Goal: Task Accomplishment & Management: Complete application form

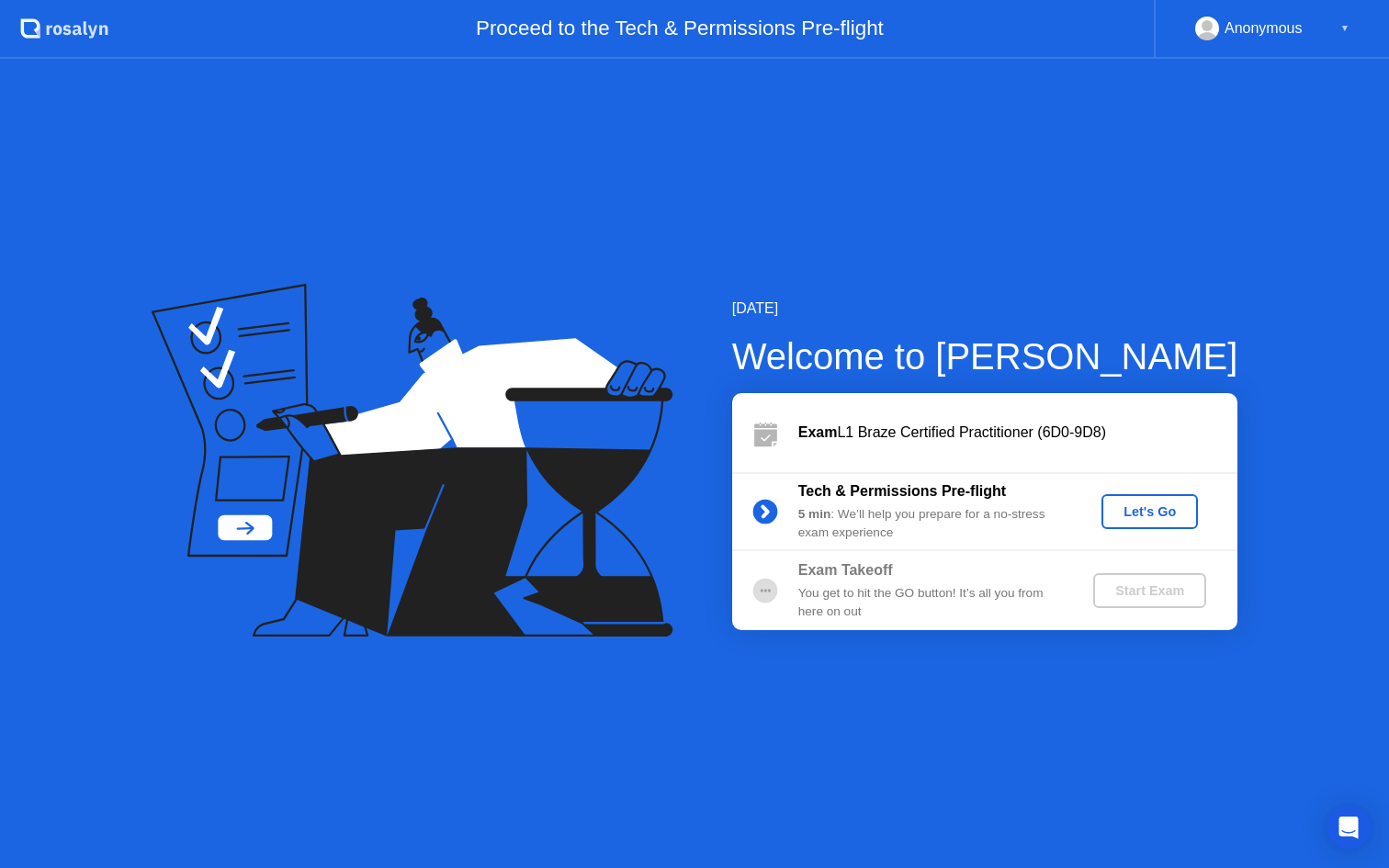
click at [1163, 517] on div "Let's Go" at bounding box center [1150, 512] width 82 height 15
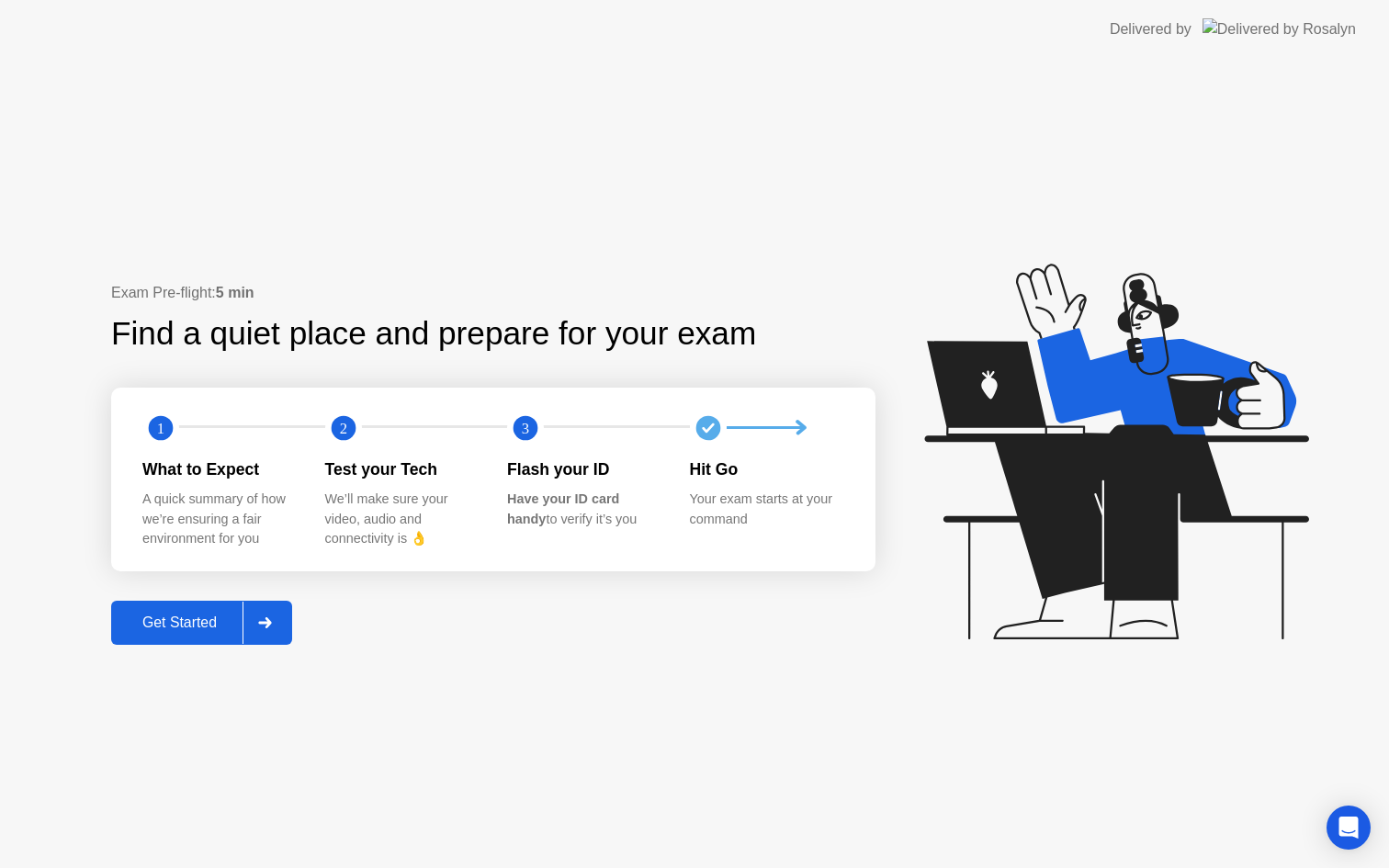
click at [198, 614] on div "Get Started" at bounding box center [179, 623] width 126 height 17
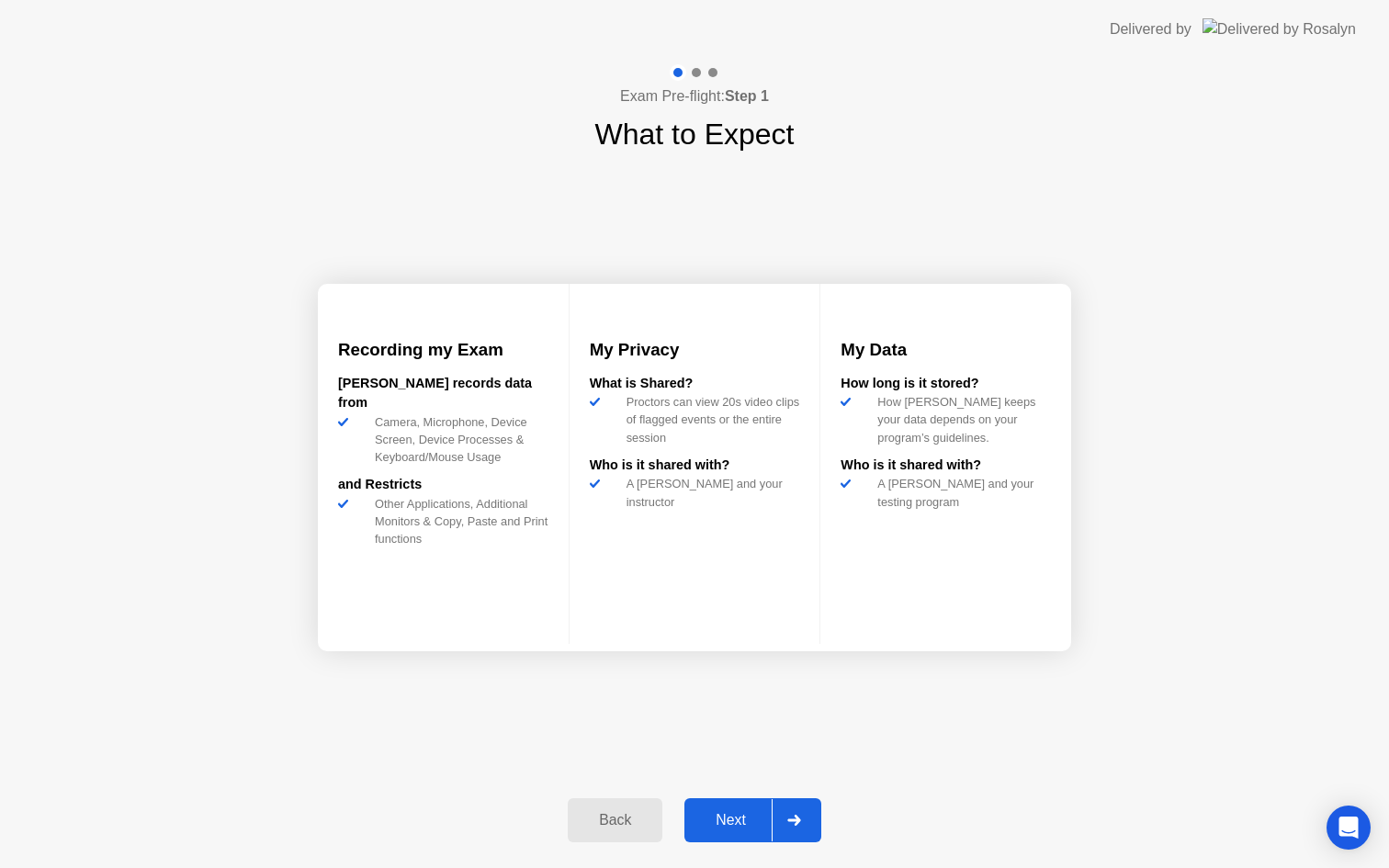
click at [760, 819] on div "Next" at bounding box center [731, 820] width 82 height 17
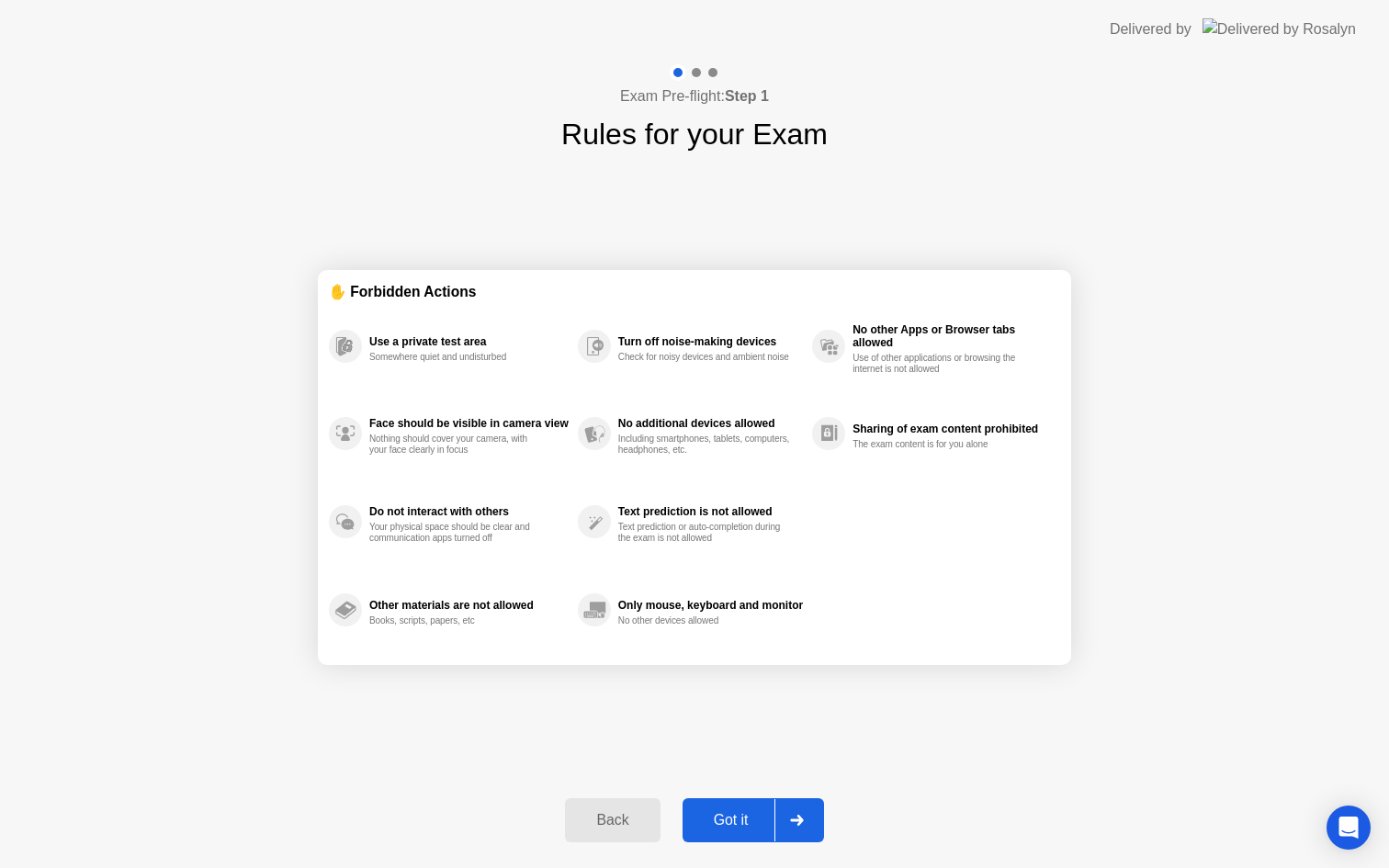
click at [744, 824] on div "Got it" at bounding box center [732, 820] width 87 height 17
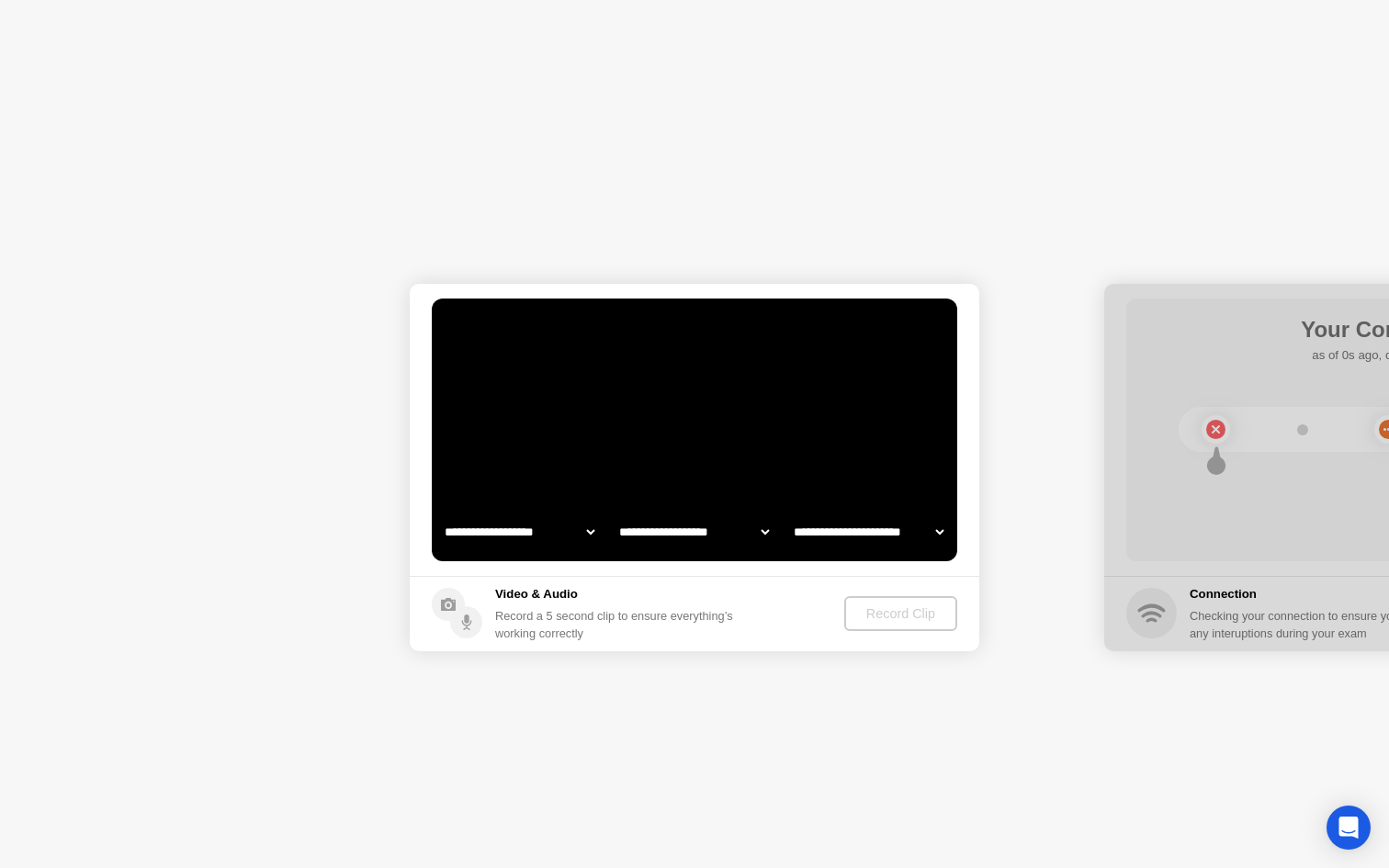
select select "**********"
select select "*******"
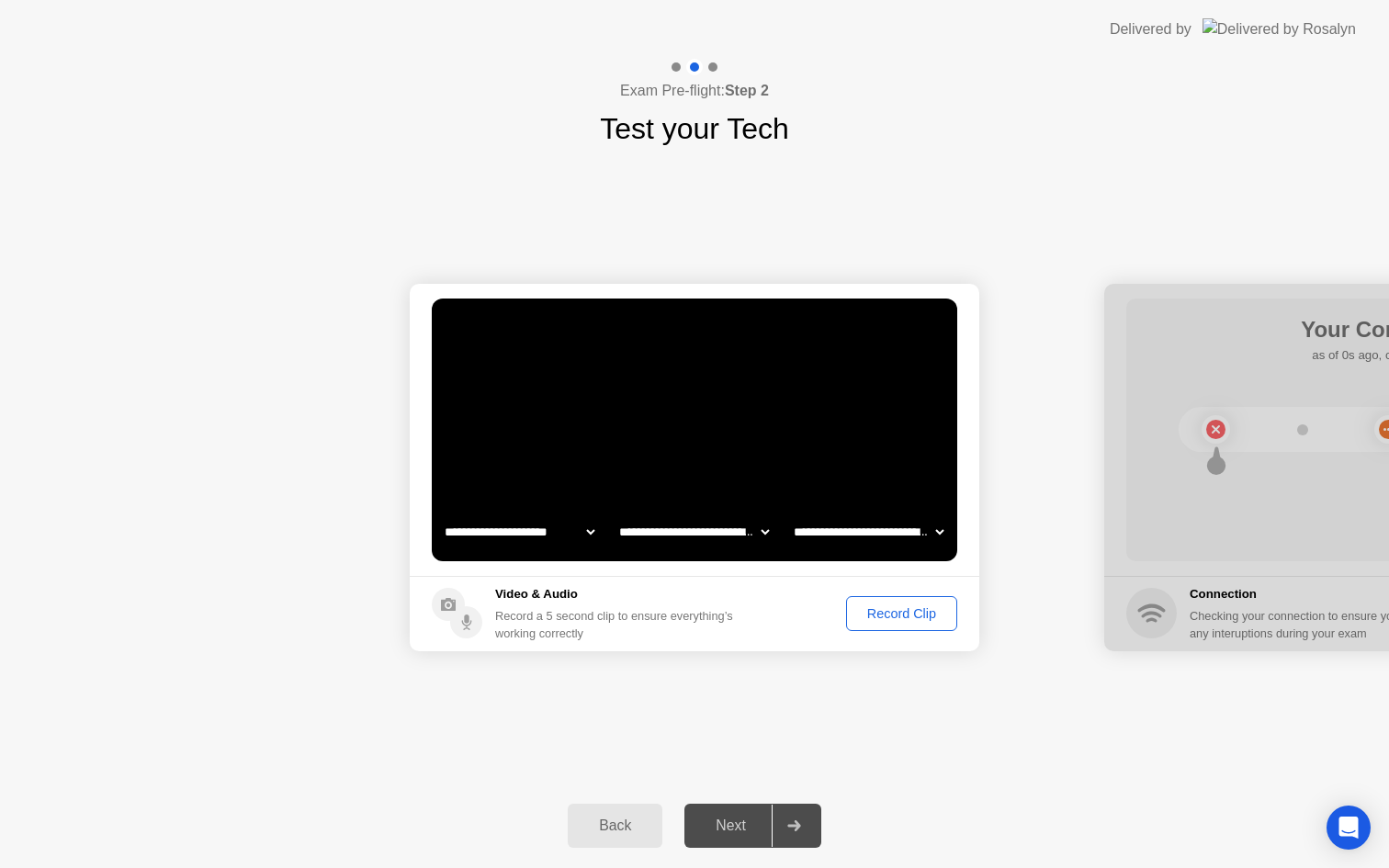
click at [879, 540] on select "**********" at bounding box center [868, 532] width 157 height 37
click at [893, 531] on select "**********" at bounding box center [868, 532] width 157 height 37
select select "*******"
click at [524, 534] on select "**********" at bounding box center [520, 532] width 157 height 37
select select "**********"
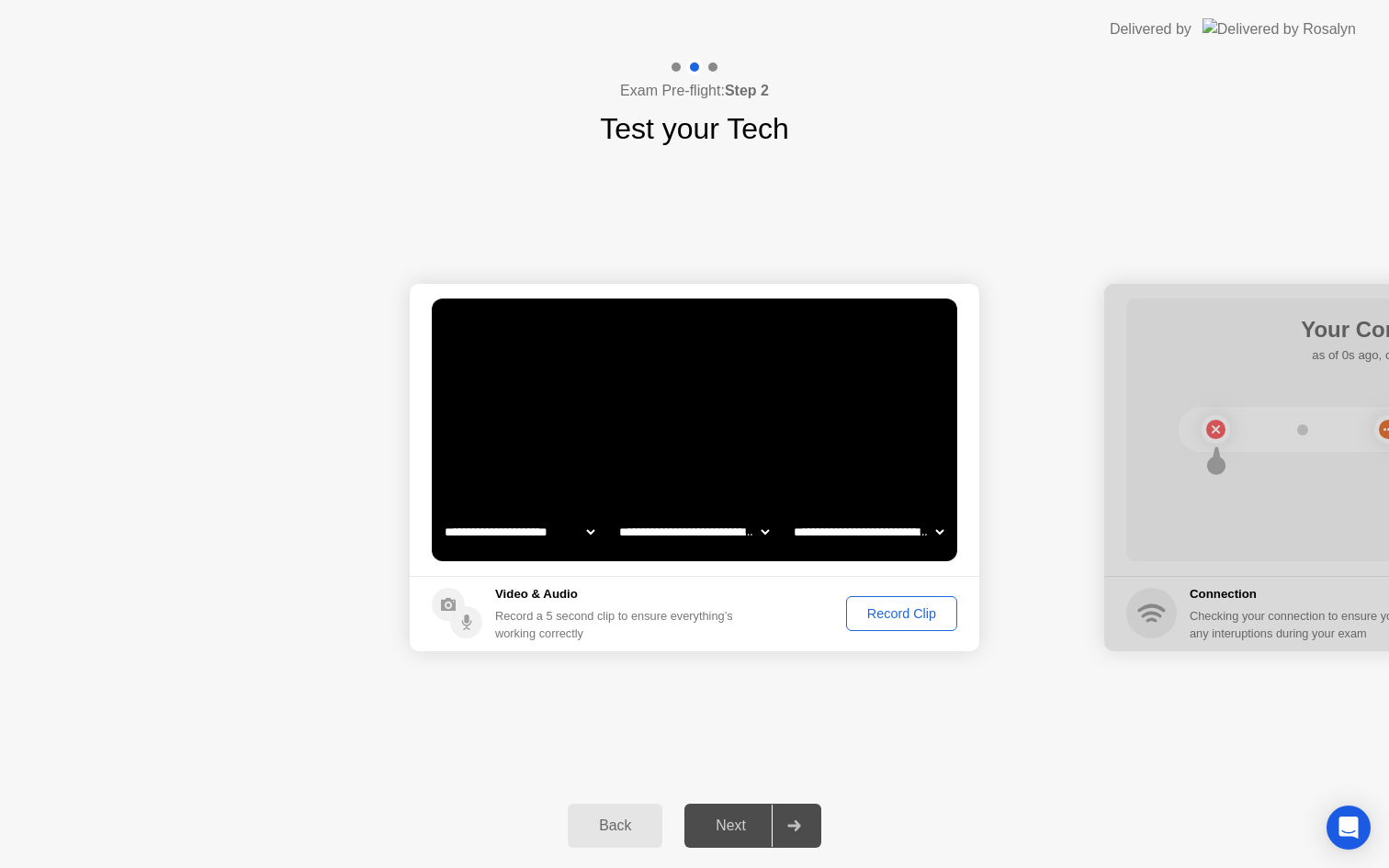
click at [910, 624] on button "Record Clip" at bounding box center [902, 613] width 111 height 35
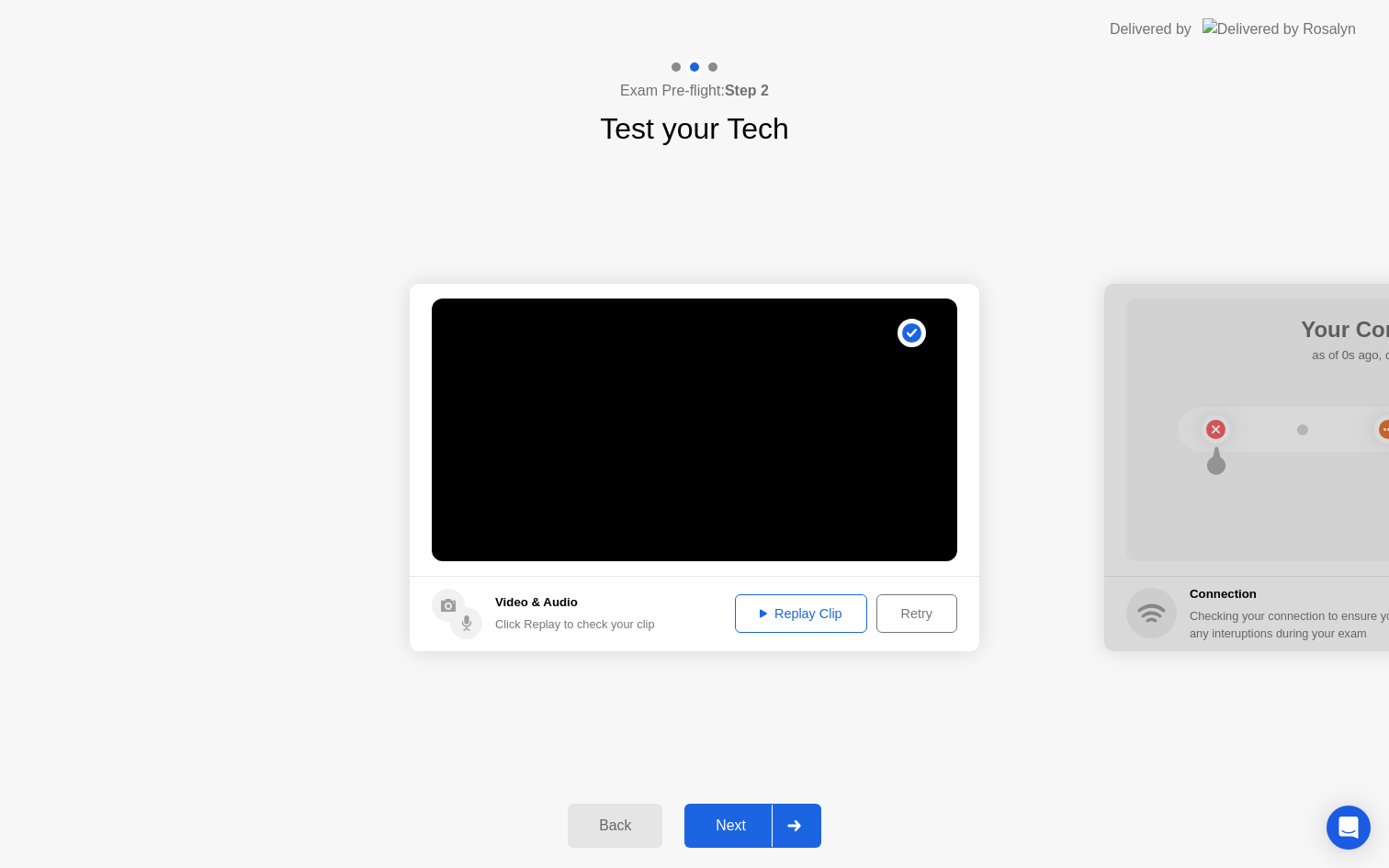
click at [831, 614] on div "Replay Clip" at bounding box center [800, 613] width 119 height 15
click at [732, 841] on button "Next" at bounding box center [753, 826] width 137 height 44
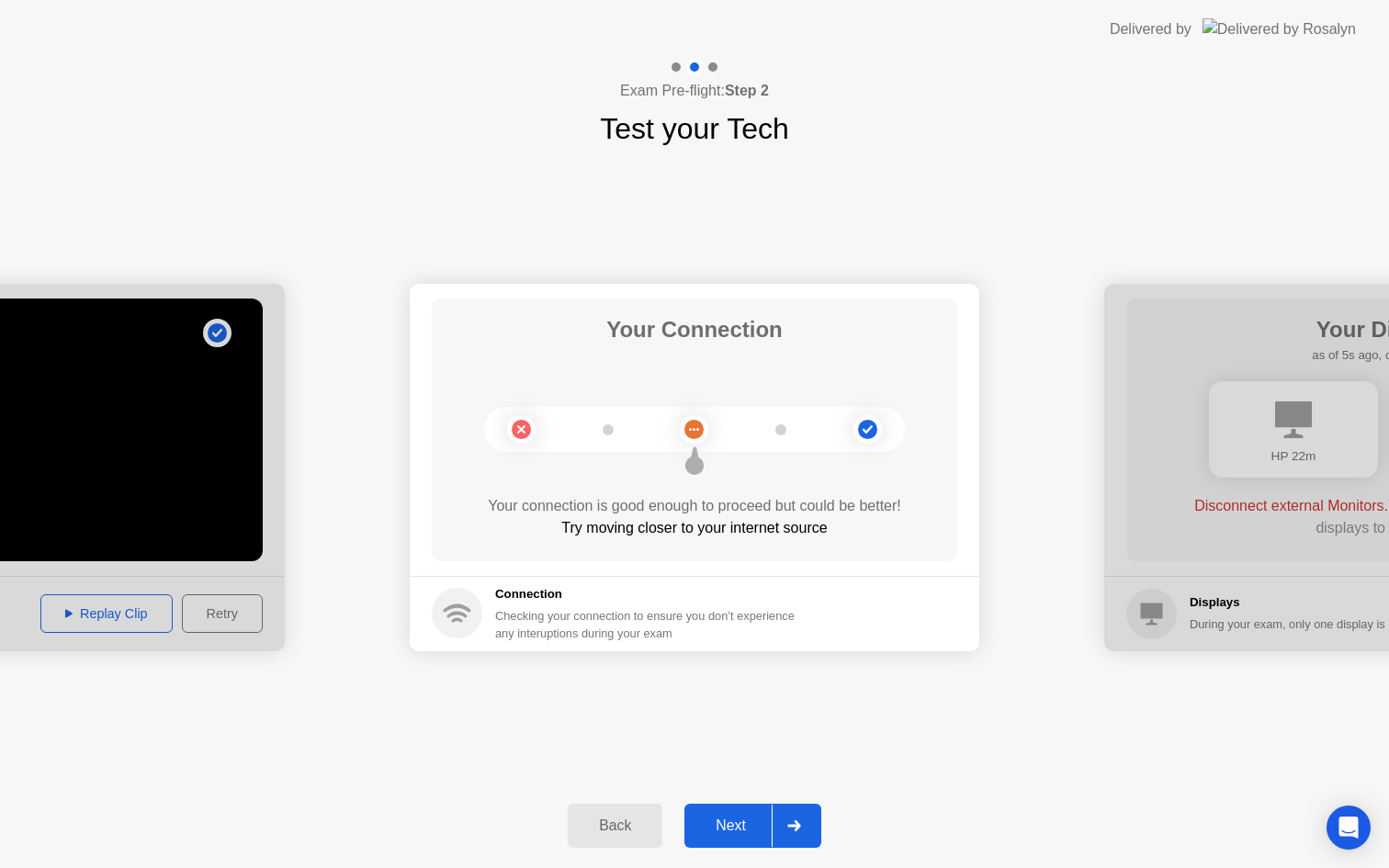
click at [732, 844] on button "Next" at bounding box center [753, 826] width 137 height 44
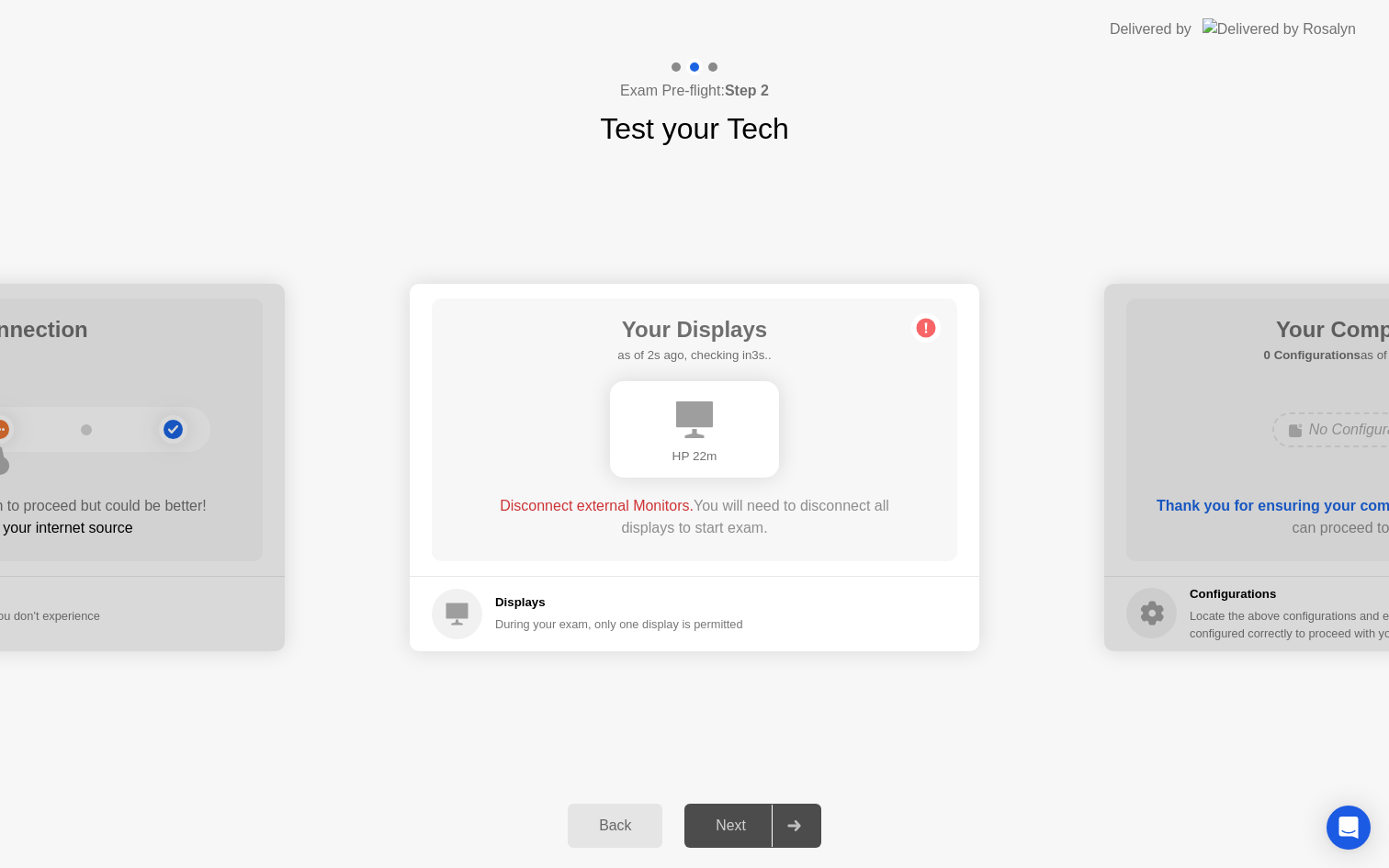
click at [617, 505] on span "Disconnect external Monitors." at bounding box center [597, 505] width 194 height 16
click at [727, 829] on div "Next" at bounding box center [731, 826] width 82 height 17
click at [736, 834] on div "Next" at bounding box center [731, 826] width 82 height 17
click at [682, 597] on h5 "Displays" at bounding box center [619, 602] width 248 height 18
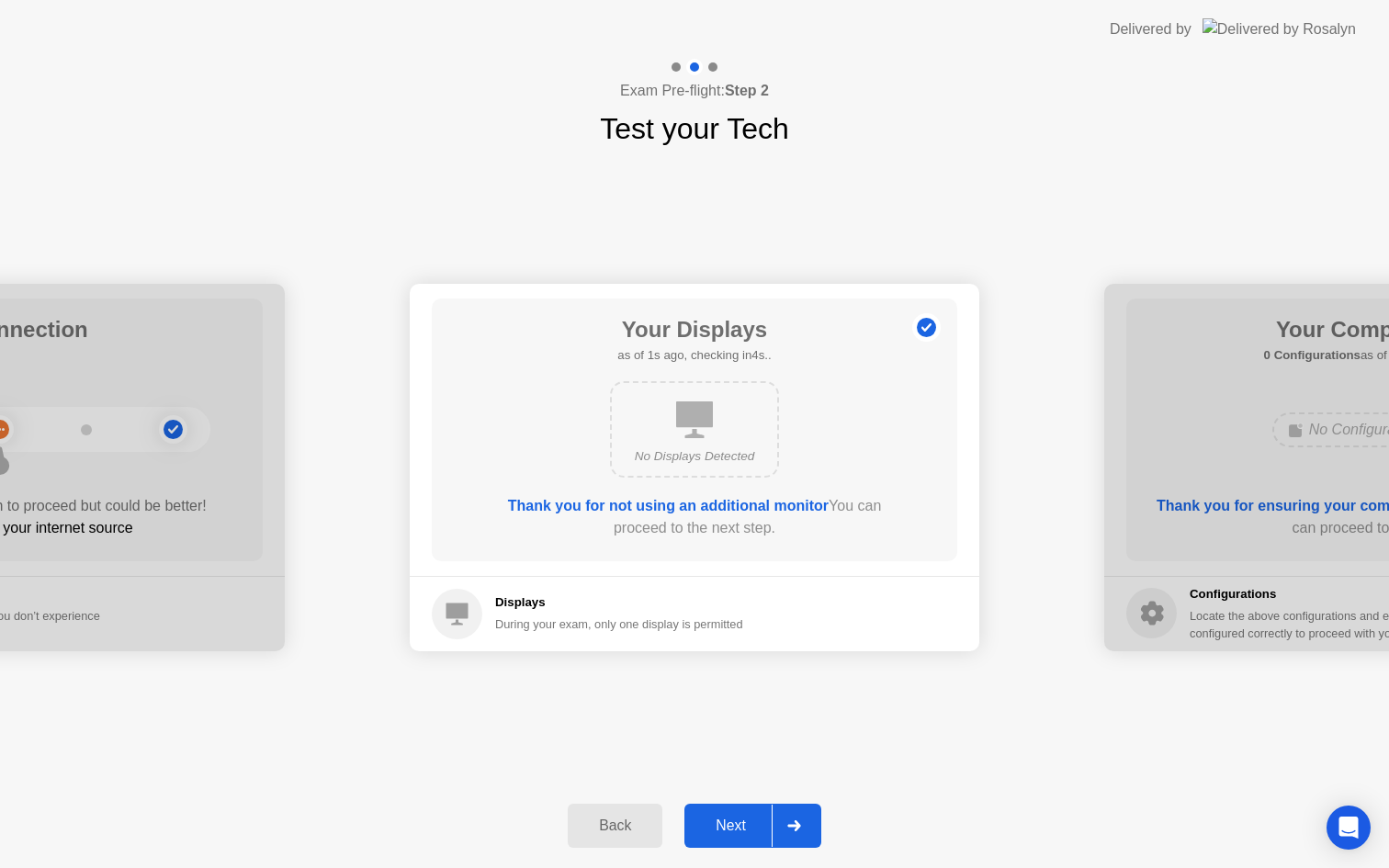
click at [741, 823] on div "Next" at bounding box center [731, 826] width 82 height 17
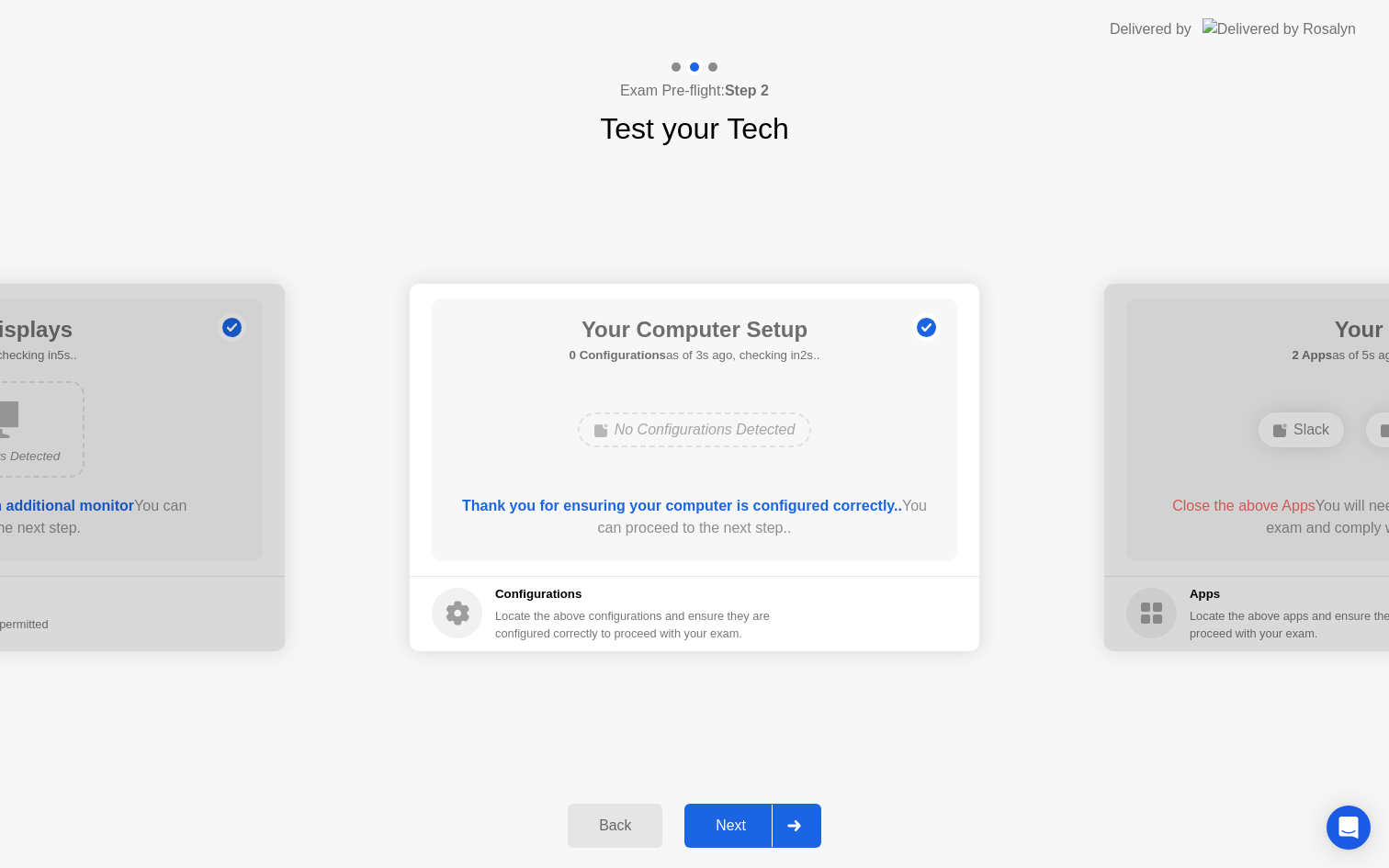
click at [741, 823] on div "Next" at bounding box center [731, 826] width 82 height 17
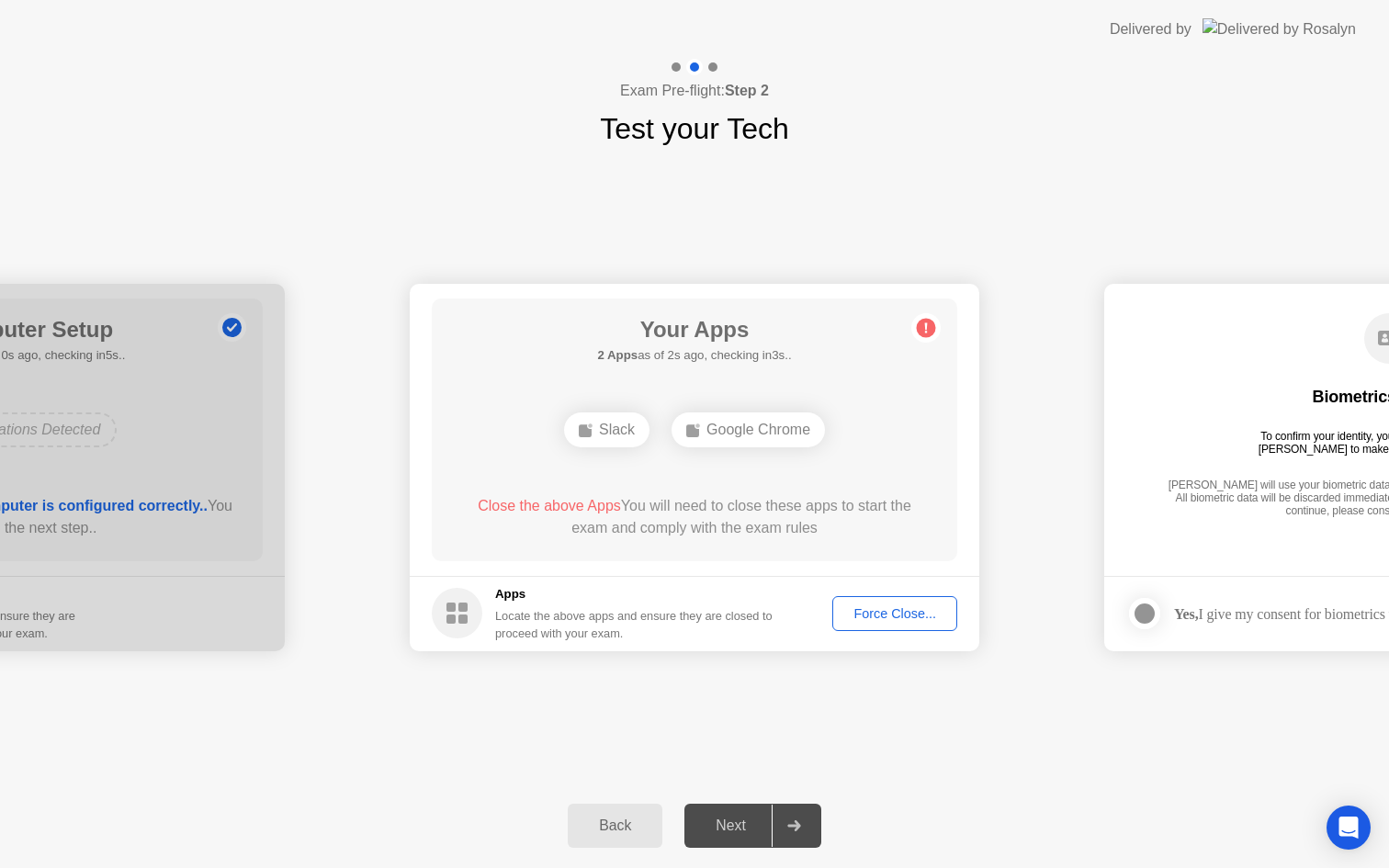
click at [902, 612] on div "Force Close..." at bounding box center [894, 613] width 112 height 15
click at [870, 617] on div "Force Close..." at bounding box center [894, 613] width 112 height 15
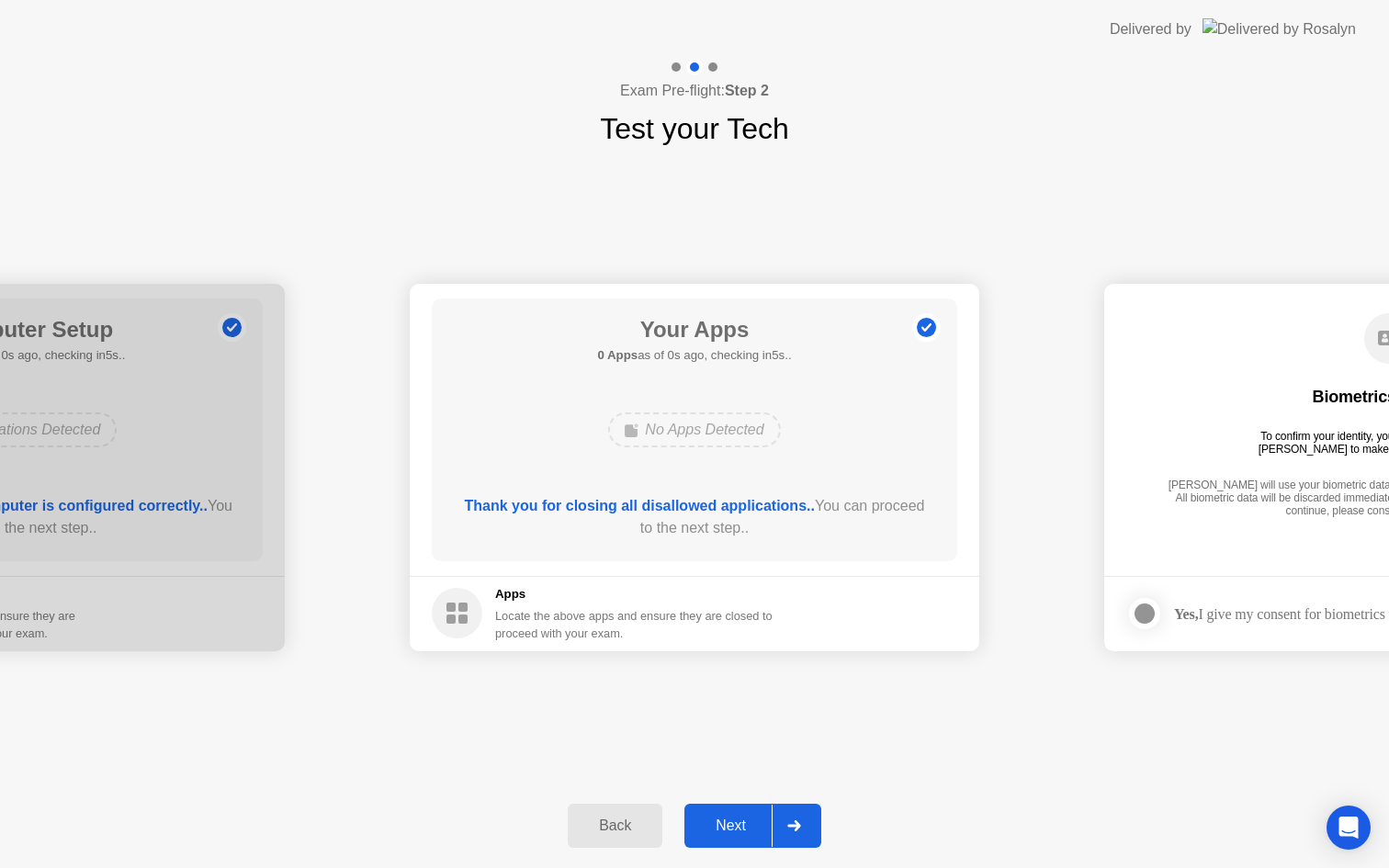
click at [753, 541] on div "Thank you for closing all disallowed applications.. You can proceed to the next…" at bounding box center [695, 521] width 473 height 52
click at [748, 829] on div "Next" at bounding box center [731, 826] width 82 height 17
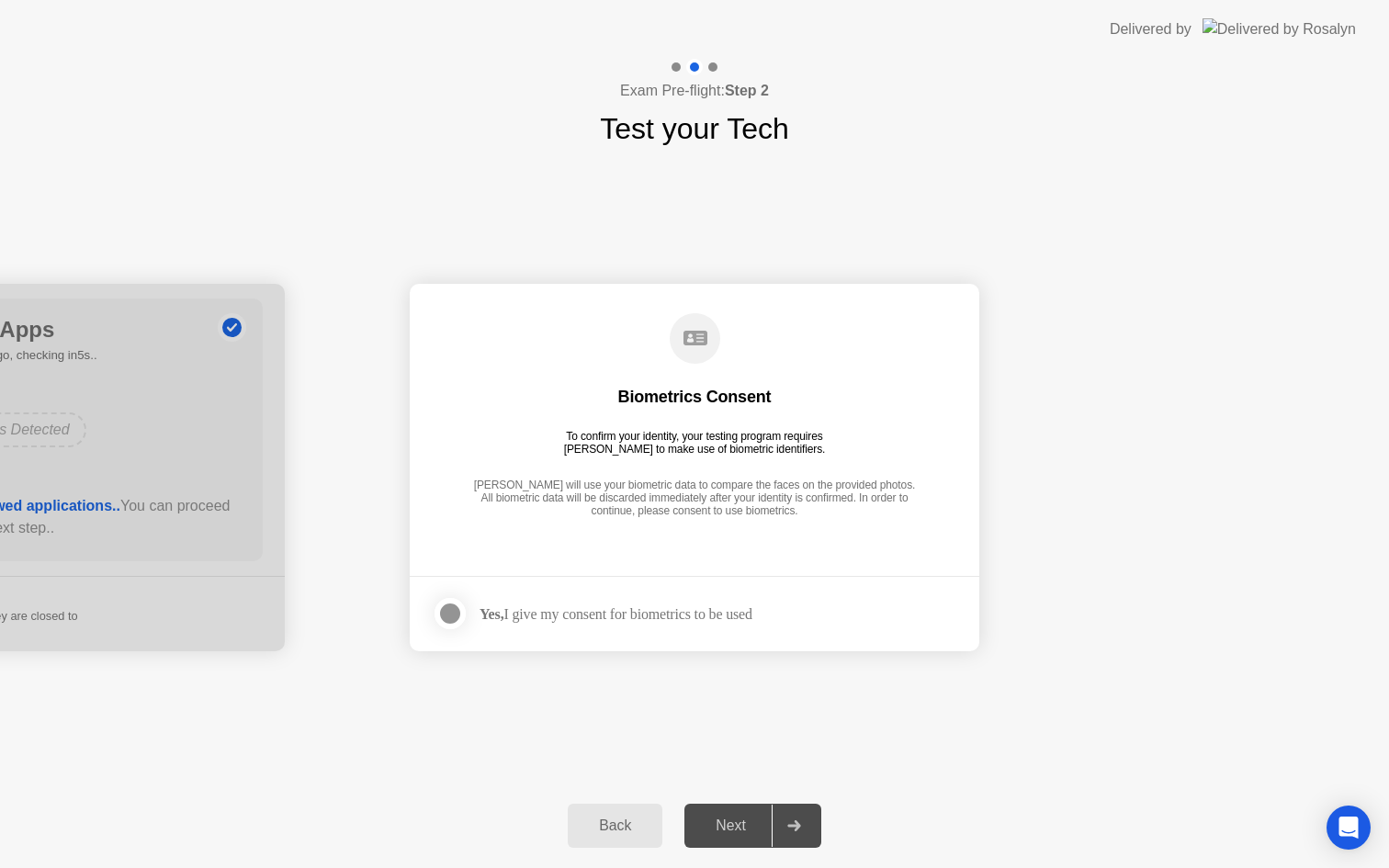
click at [748, 829] on div "Next" at bounding box center [731, 826] width 82 height 17
click at [689, 601] on div "Yes, I give my consent for biometrics to be used" at bounding box center [592, 613] width 320 height 37
click at [457, 616] on div at bounding box center [450, 613] width 22 height 22
click at [733, 830] on div "Next" at bounding box center [731, 826] width 82 height 17
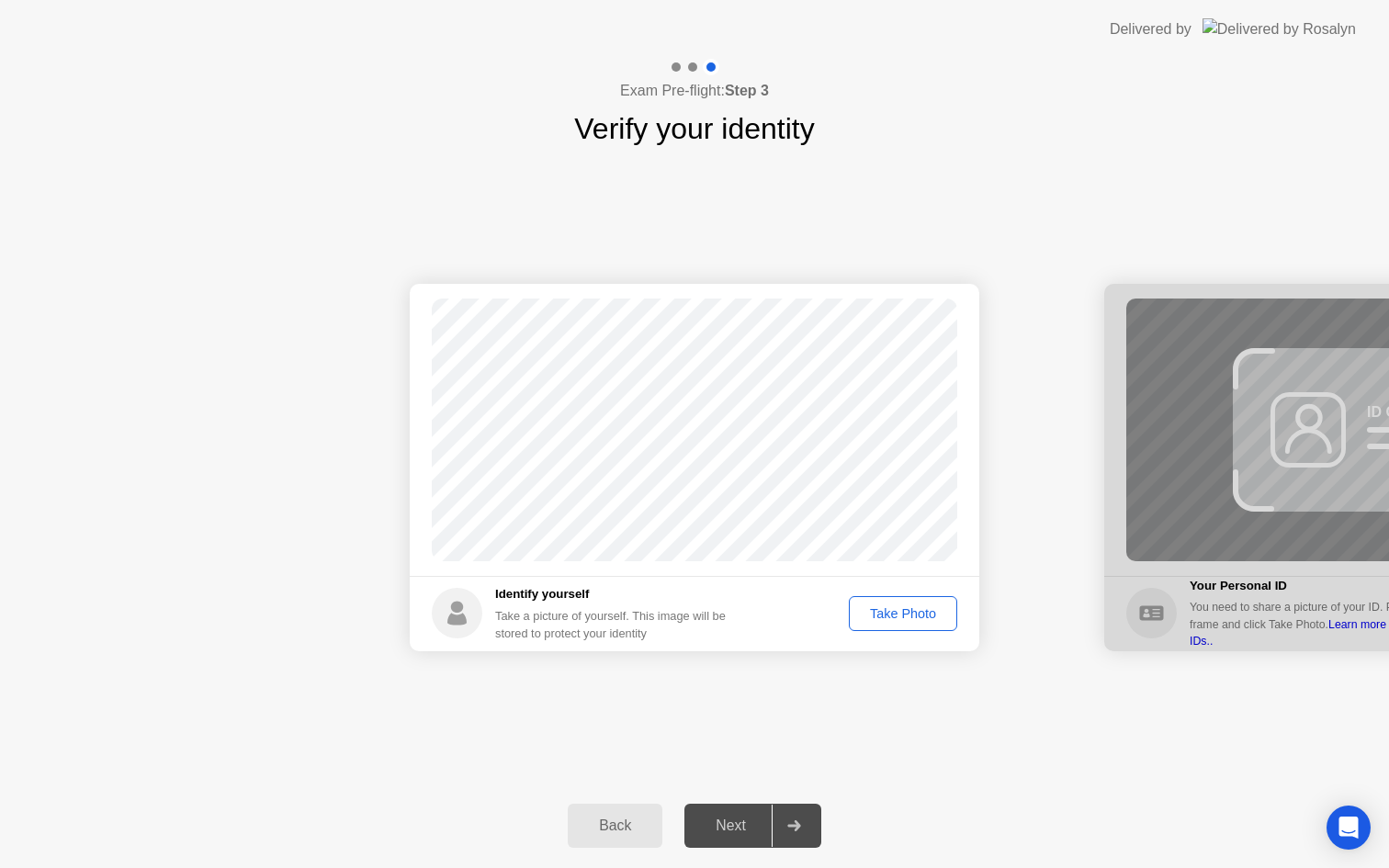
click at [913, 611] on div "Take Photo" at bounding box center [904, 613] width 96 height 15
click at [750, 838] on button "Next" at bounding box center [753, 826] width 137 height 44
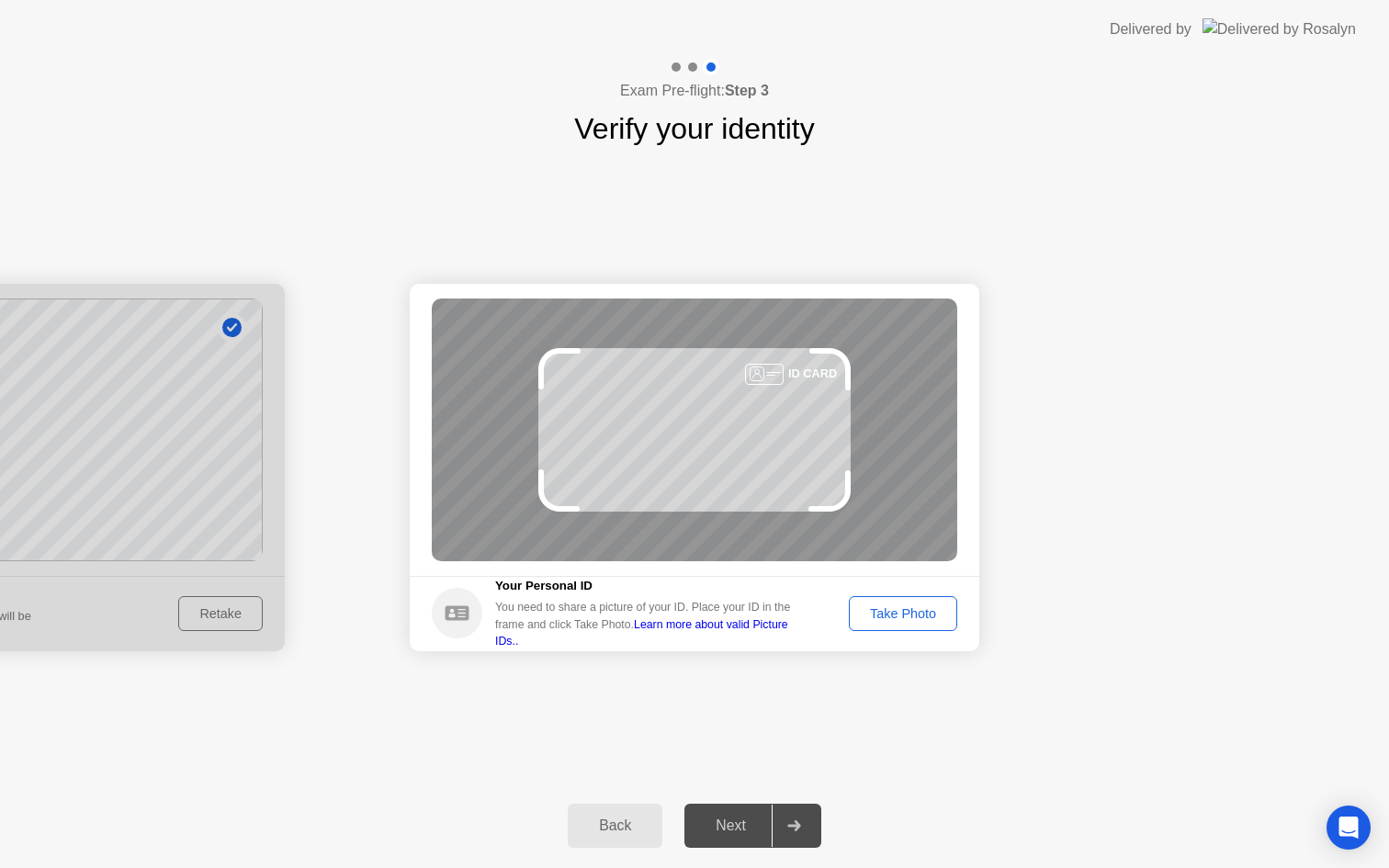
click at [914, 609] on div "Take Photo" at bounding box center [904, 613] width 96 height 15
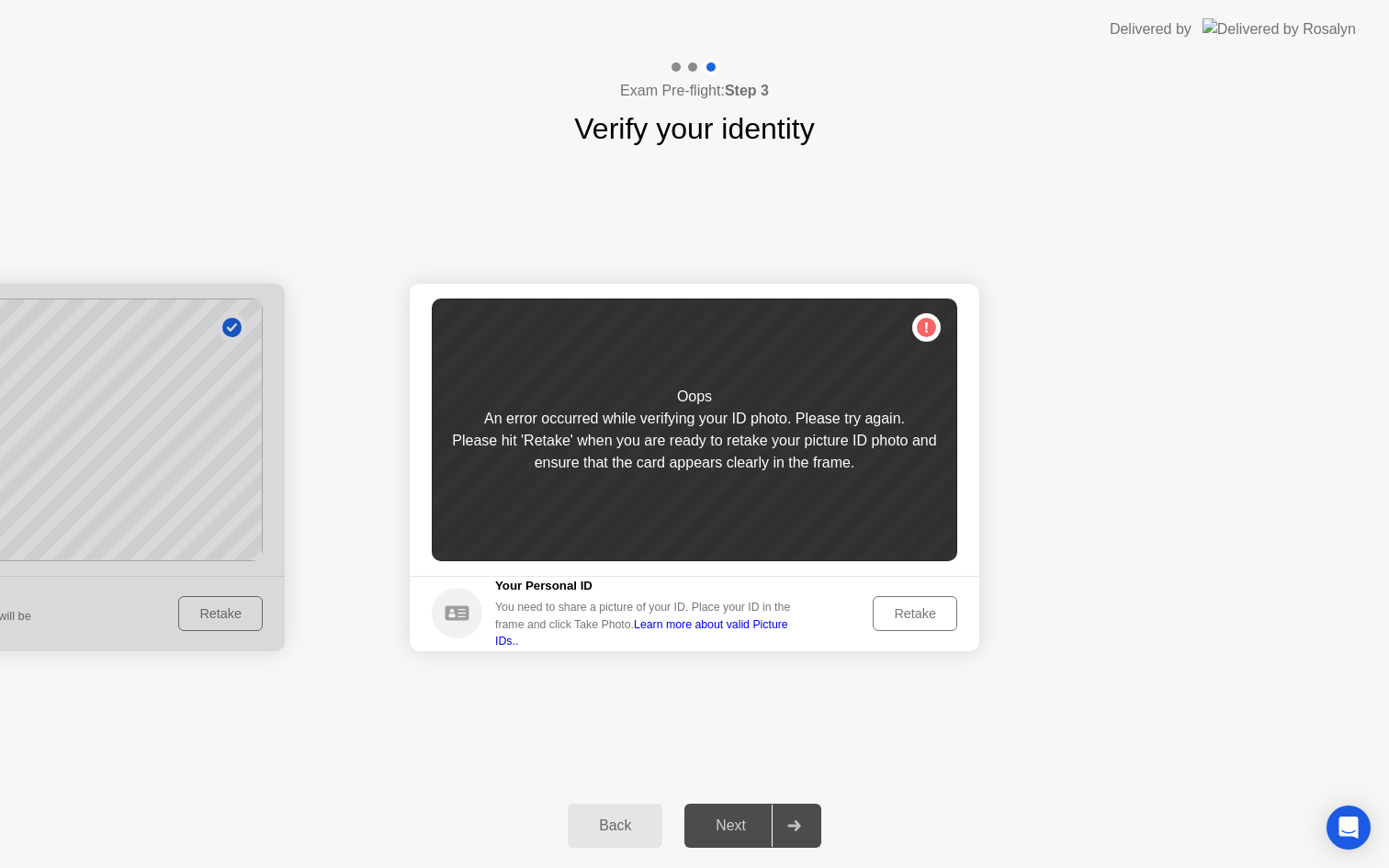
click at [926, 613] on div "Retake" at bounding box center [916, 613] width 72 height 15
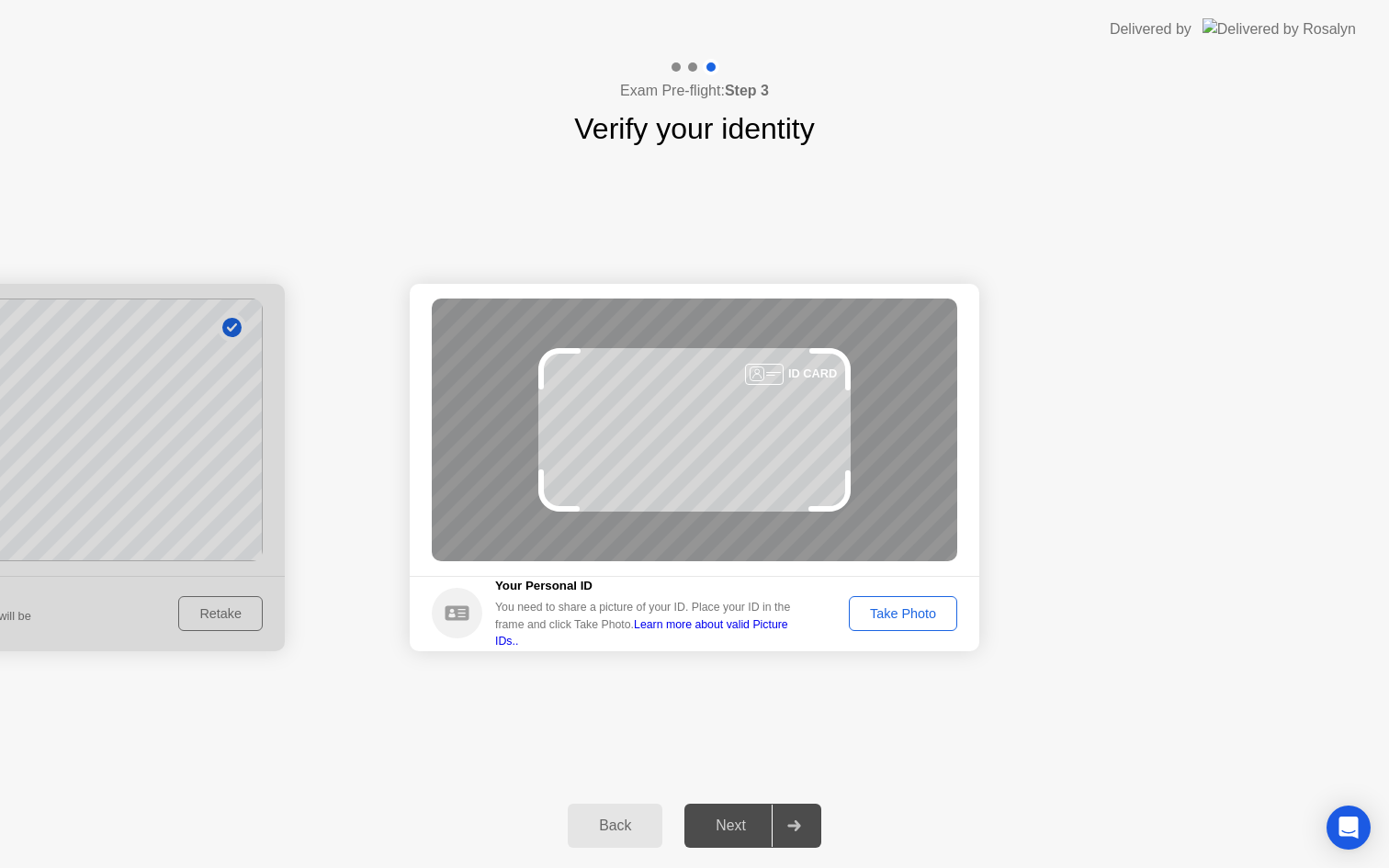
click at [885, 607] on div "Take Photo" at bounding box center [904, 613] width 96 height 15
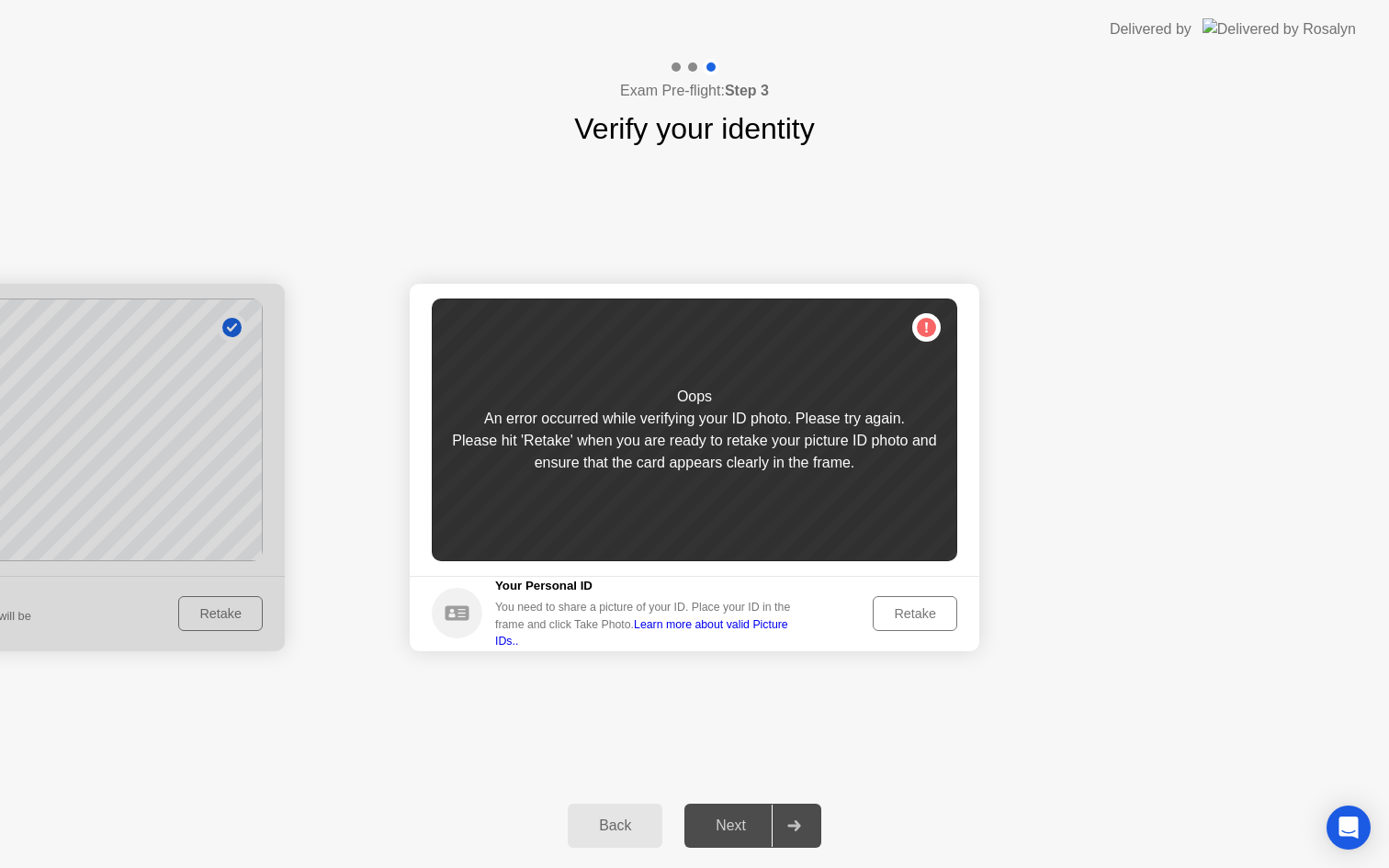
click at [638, 818] on div "Back" at bounding box center [615, 826] width 84 height 17
click at [635, 819] on div "Back" at bounding box center [615, 826] width 84 height 17
select select "**********"
select select "*******"
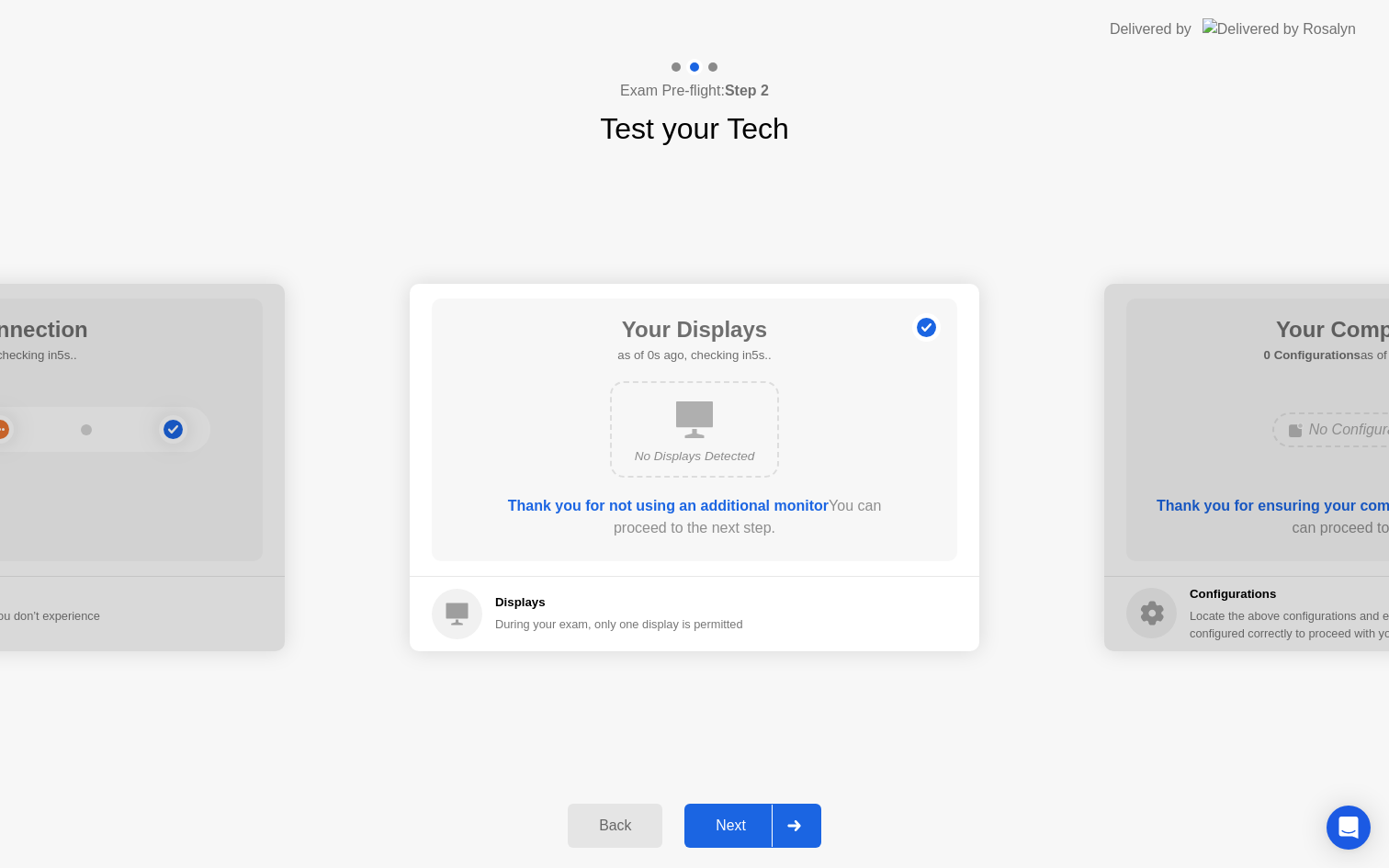
click at [617, 819] on div "Back" at bounding box center [615, 826] width 84 height 17
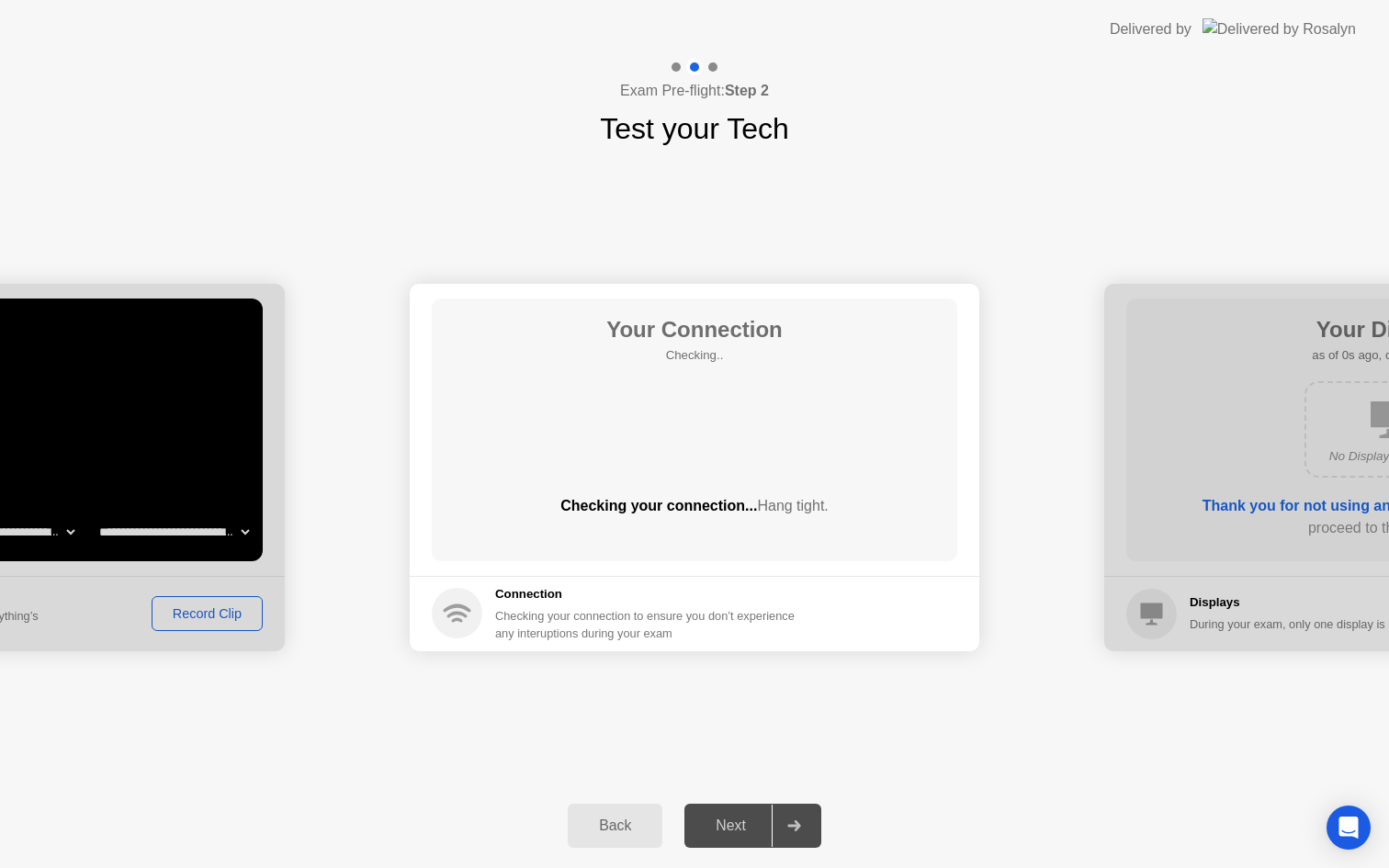
click at [617, 819] on div "Back" at bounding box center [615, 826] width 84 height 17
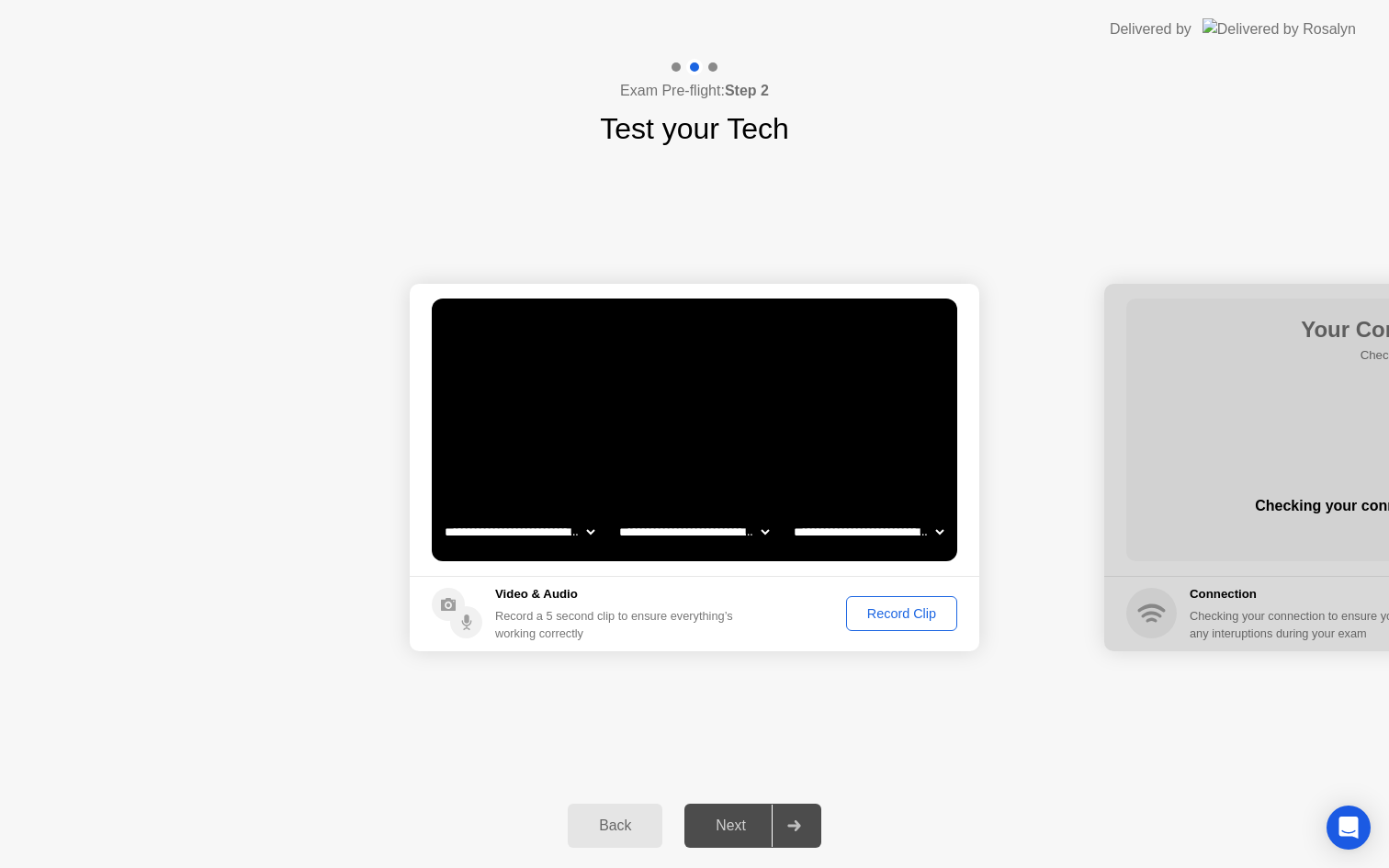
click at [616, 819] on div "Back" at bounding box center [615, 826] width 84 height 17
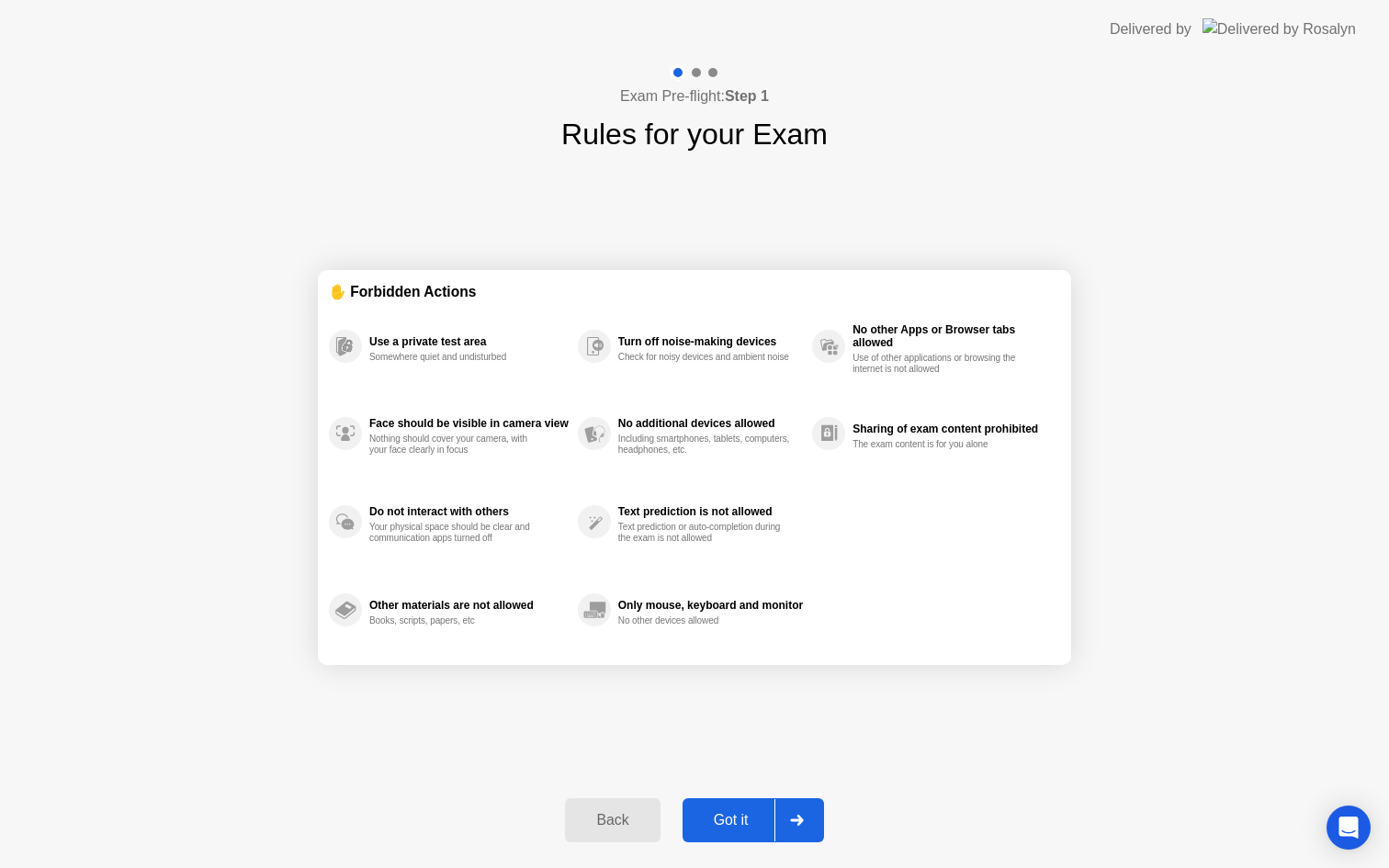
click at [611, 826] on div "Back" at bounding box center [612, 820] width 84 height 17
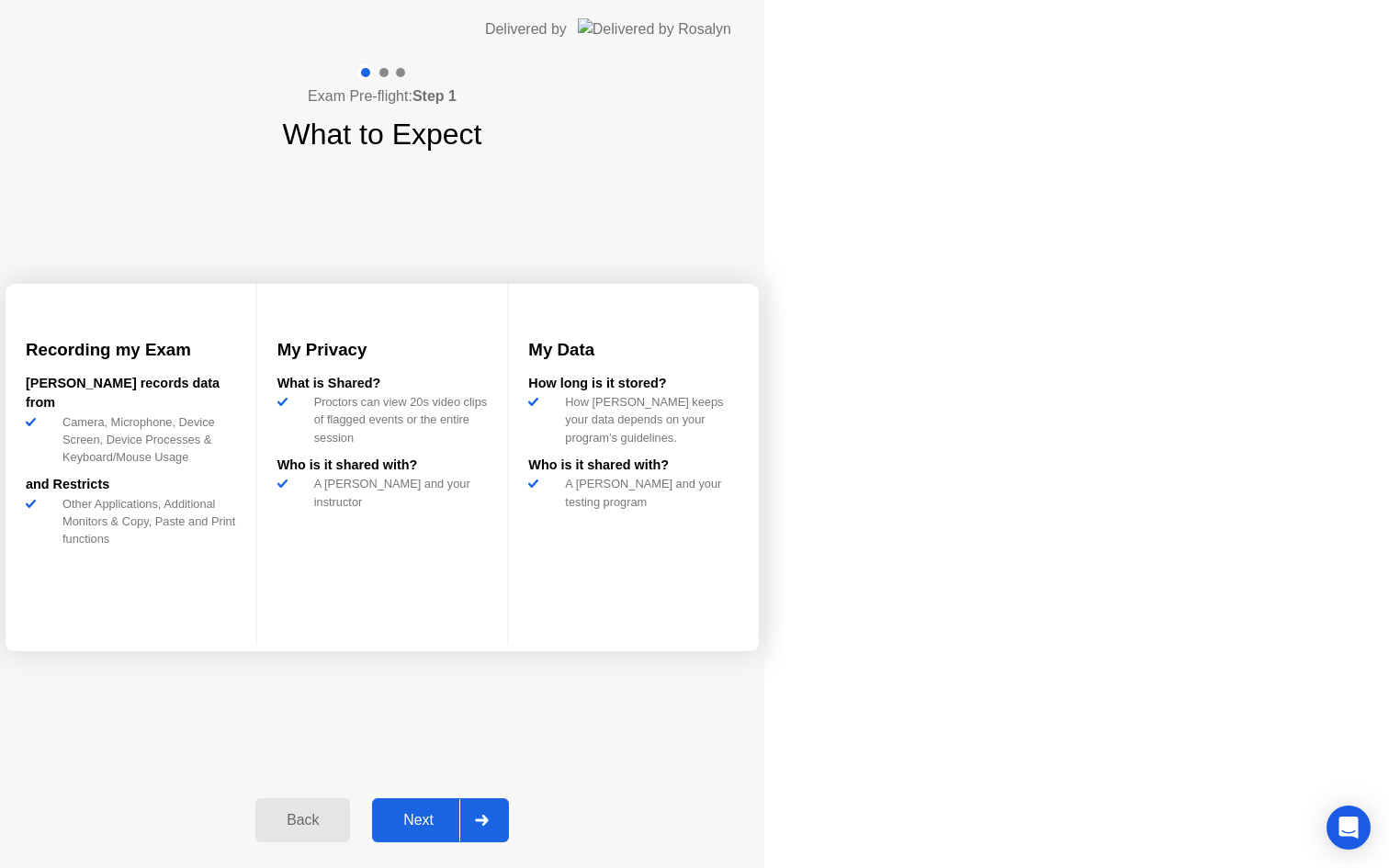
click at [344, 826] on div "Back" at bounding box center [303, 820] width 84 height 17
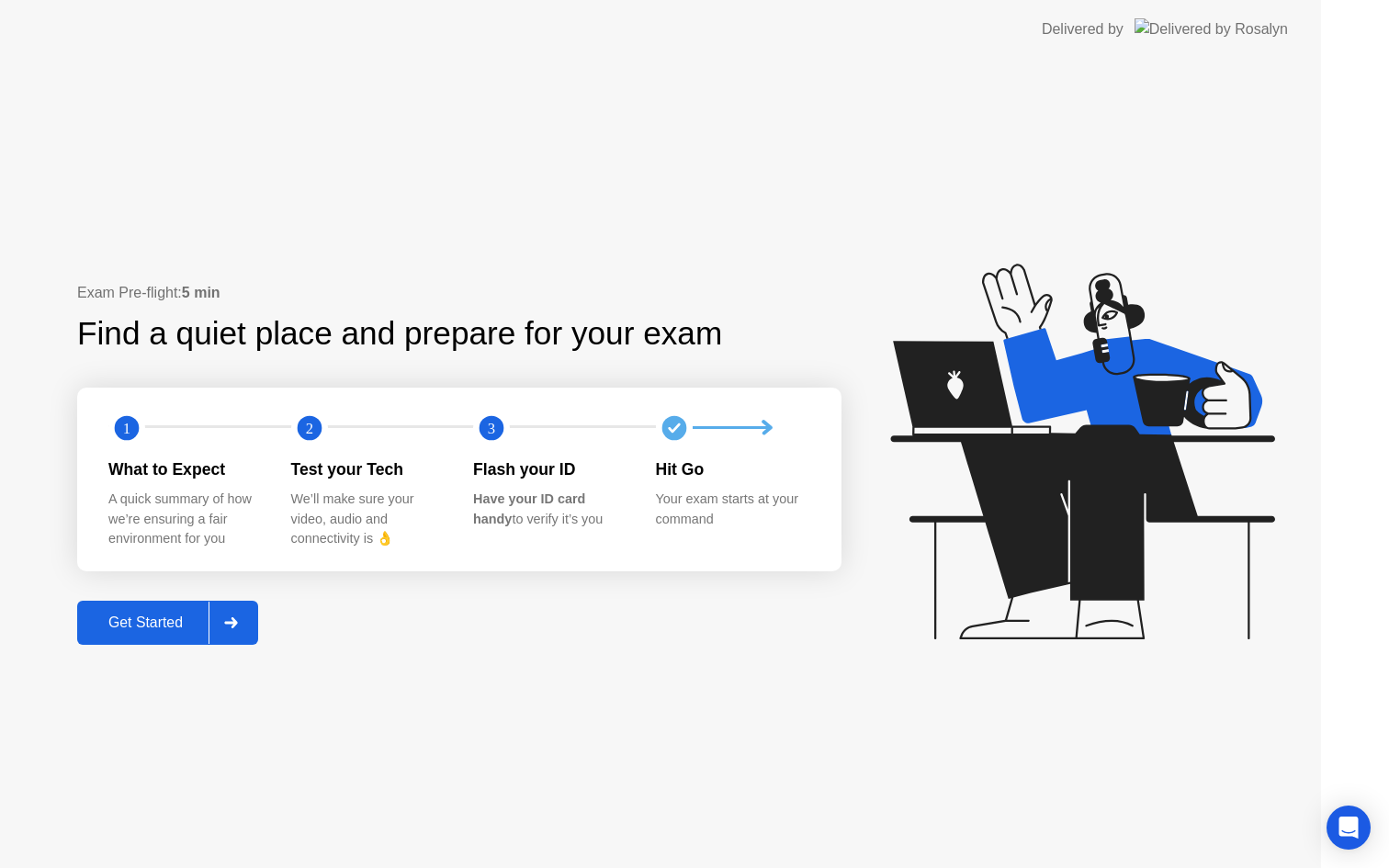
click at [606, 826] on div "Exam Pre-flight: 5 min Find a quiet place and prepare for your exam 1 2 3 What …" at bounding box center [661, 463] width 1322 height 809
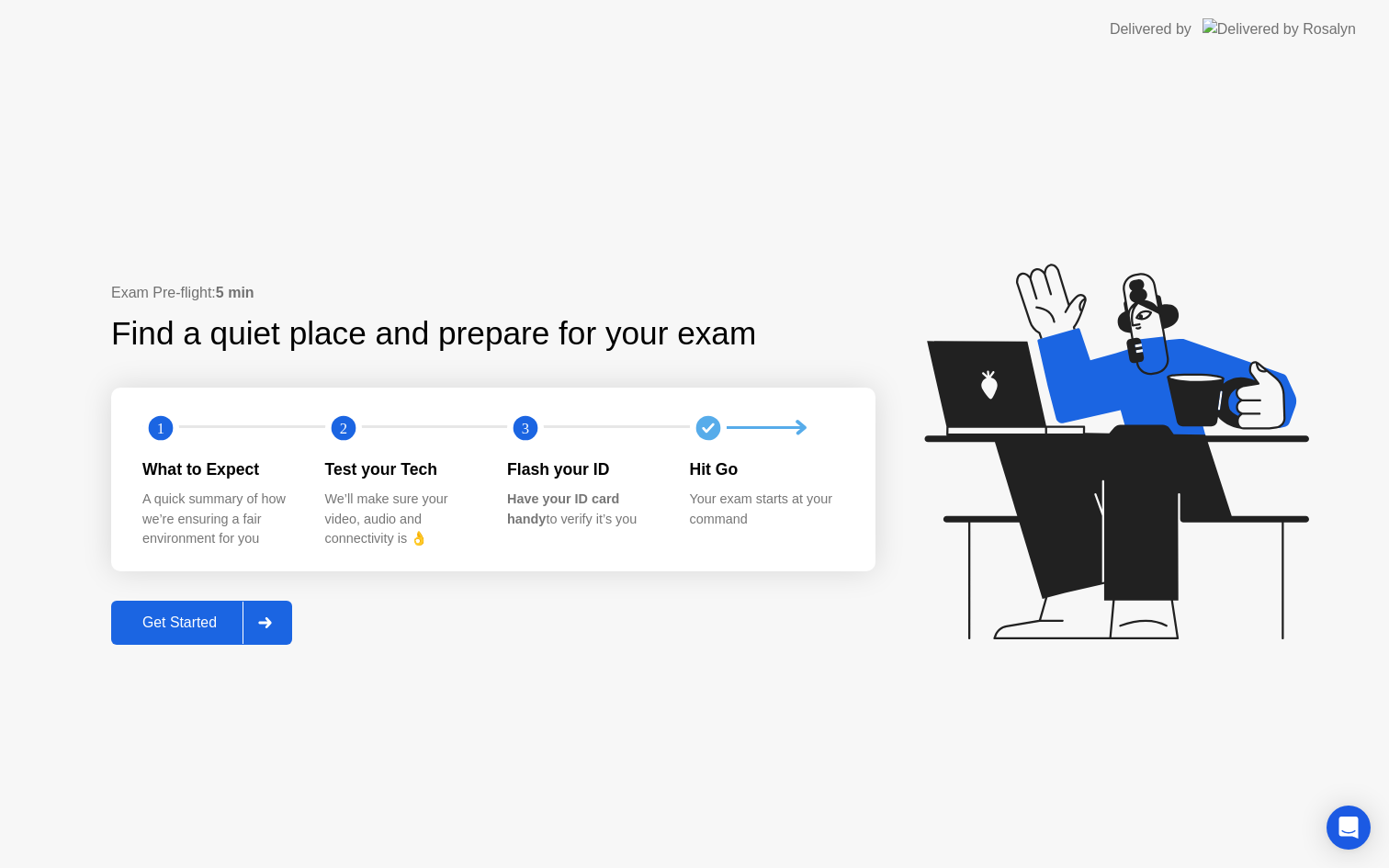
click at [603, 826] on div "Exam Pre-flight: 5 min Find a quiet place and prepare for your exam 1 2 3 What …" at bounding box center [694, 463] width 1389 height 809
click at [840, 112] on div "Exam Pre-flight: 5 min Find a quiet place and prepare for your exam 1 2 3 What …" at bounding box center [694, 463] width 1389 height 809
click at [1304, 14] on div "Delivered by" at bounding box center [1233, 30] width 246 height 59
click at [897, 78] on div "Exam Pre-flight: 5 min Find a quiet place and prepare for your exam 1 2 3 What …" at bounding box center [694, 463] width 1389 height 809
click at [212, 614] on div "Get Started" at bounding box center [179, 623] width 126 height 17
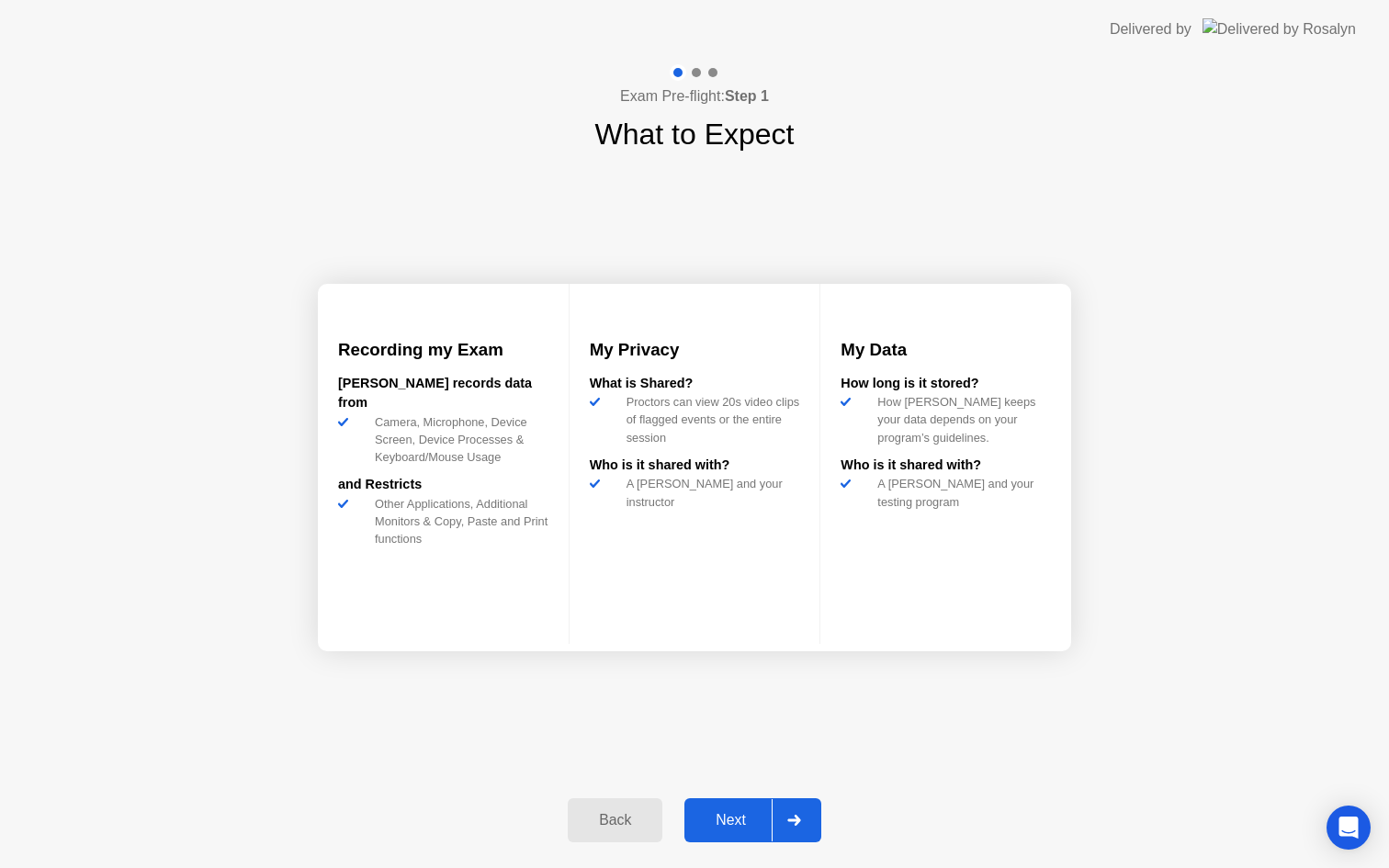
click at [702, 814] on div "Next" at bounding box center [731, 820] width 82 height 17
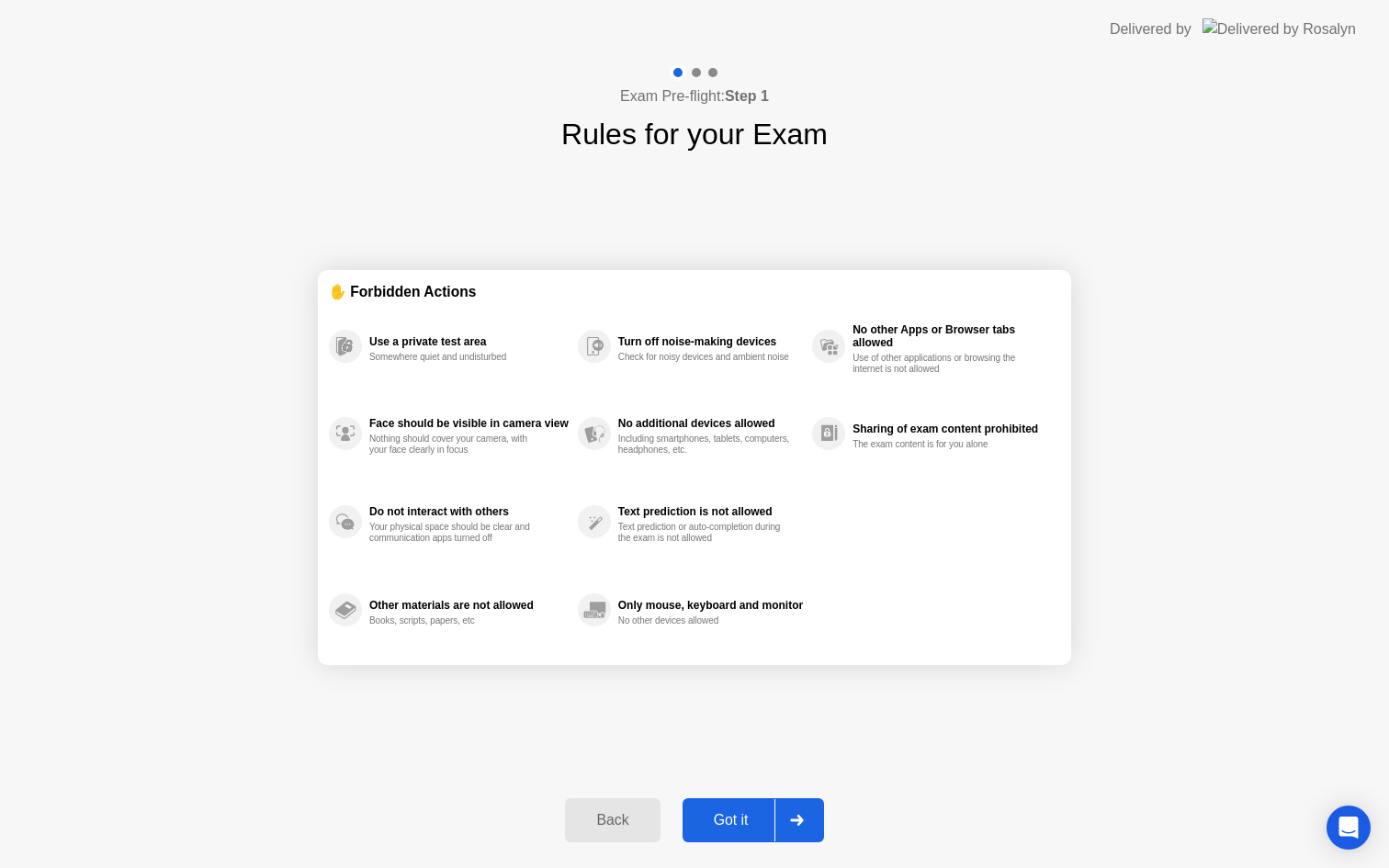
click at [730, 817] on div "Got it" at bounding box center [732, 820] width 87 height 17
select select "**********"
select select "*******"
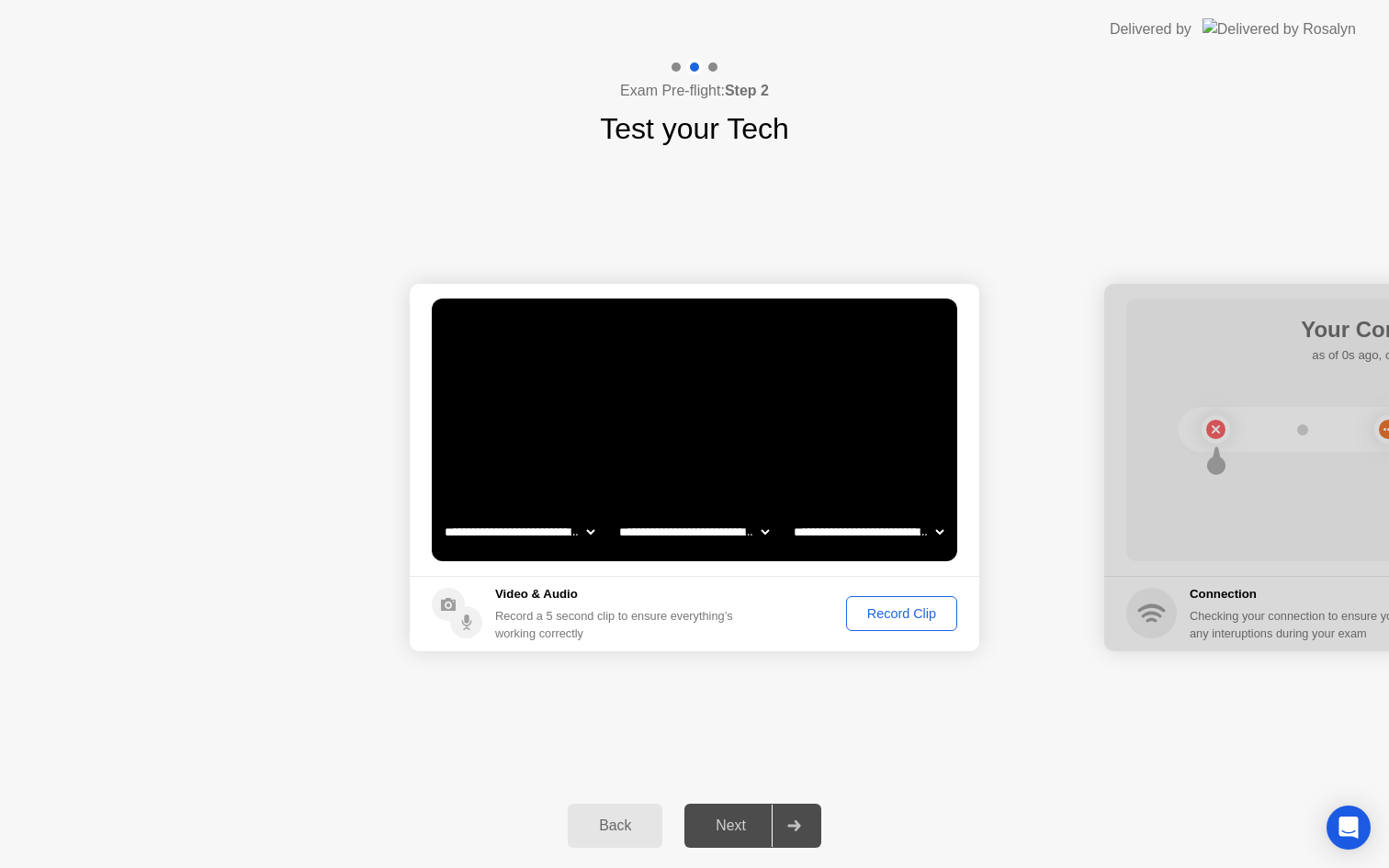
click at [917, 614] on div "Record Clip" at bounding box center [902, 613] width 99 height 15
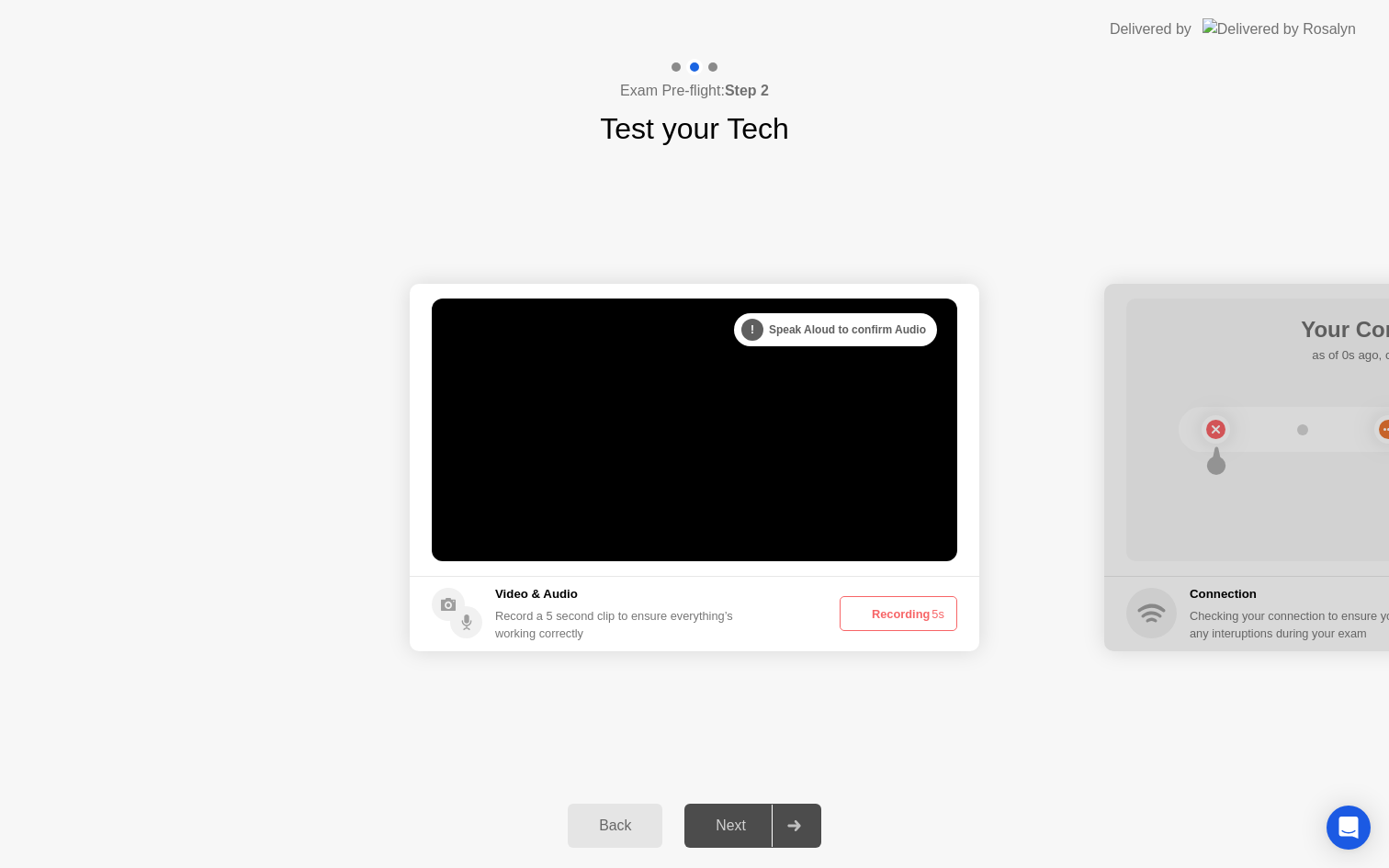
click at [917, 615] on button "Recording 5s" at bounding box center [898, 613] width 117 height 35
click at [709, 834] on div "Next" at bounding box center [731, 826] width 82 height 17
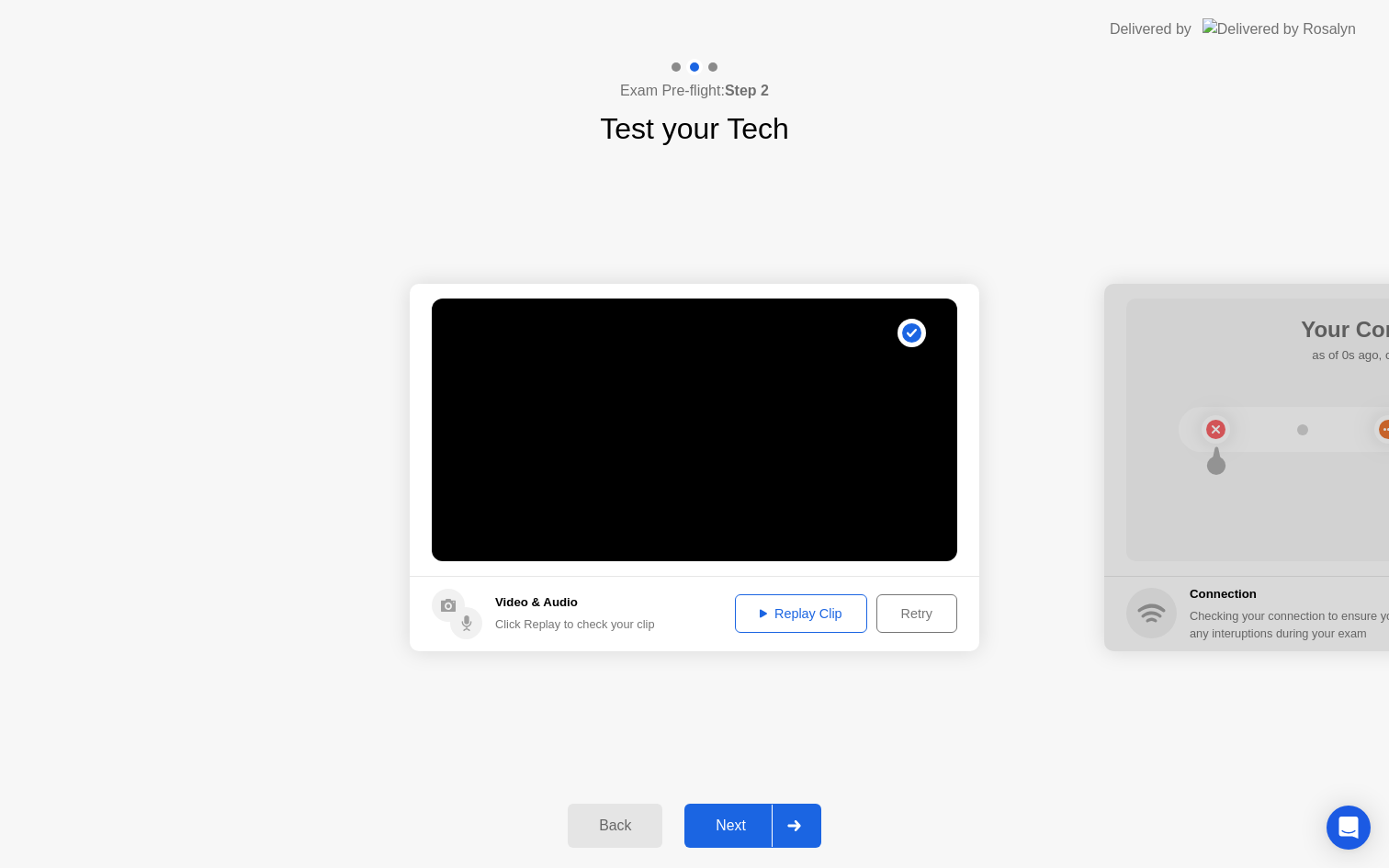
click at [737, 825] on div "Next" at bounding box center [731, 826] width 82 height 17
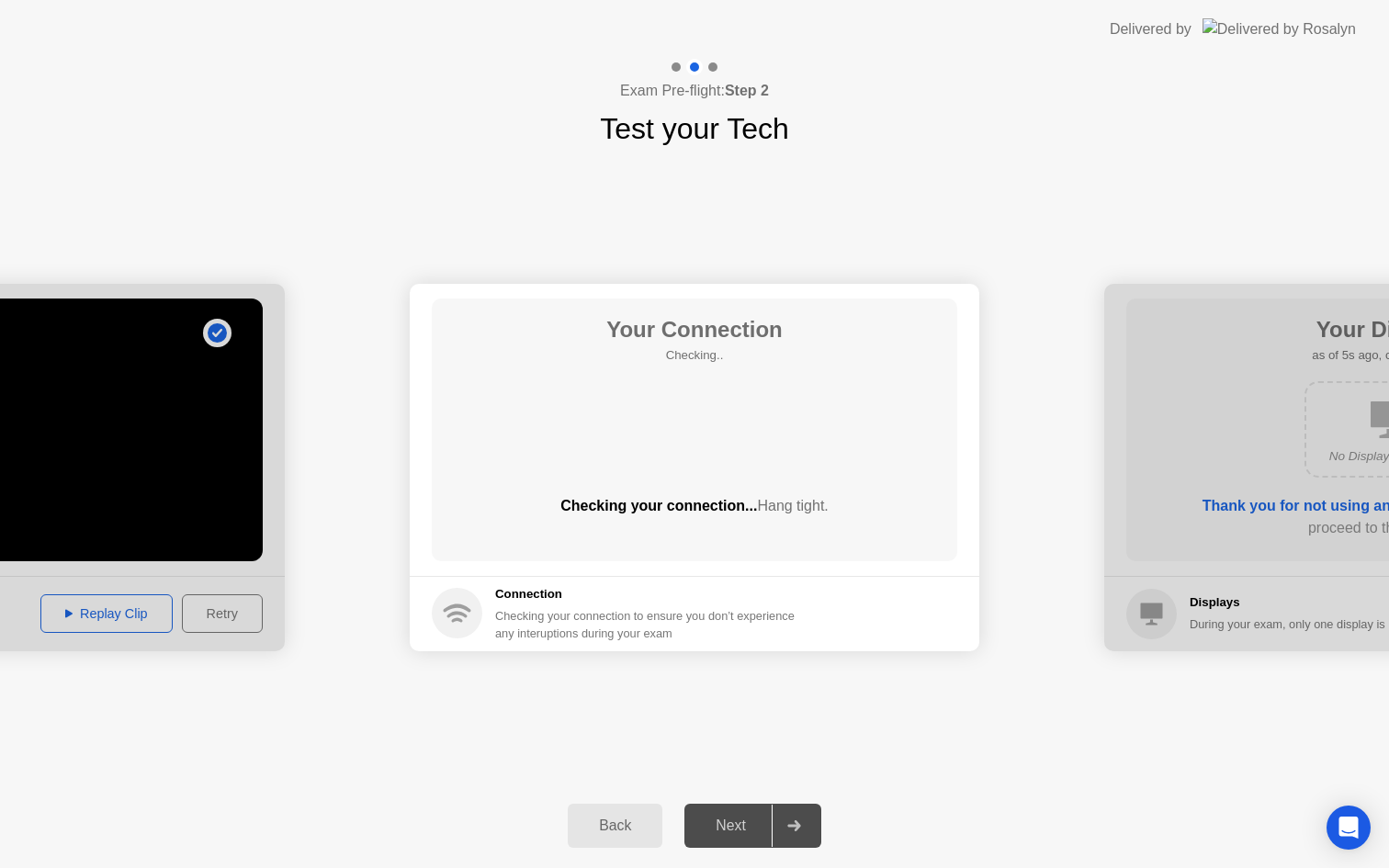
click at [741, 821] on div "Next" at bounding box center [731, 826] width 82 height 17
click at [741, 822] on div "Next" at bounding box center [731, 826] width 82 height 17
click at [740, 822] on div "Next" at bounding box center [731, 826] width 82 height 17
click at [740, 821] on div "Next" at bounding box center [731, 826] width 82 height 17
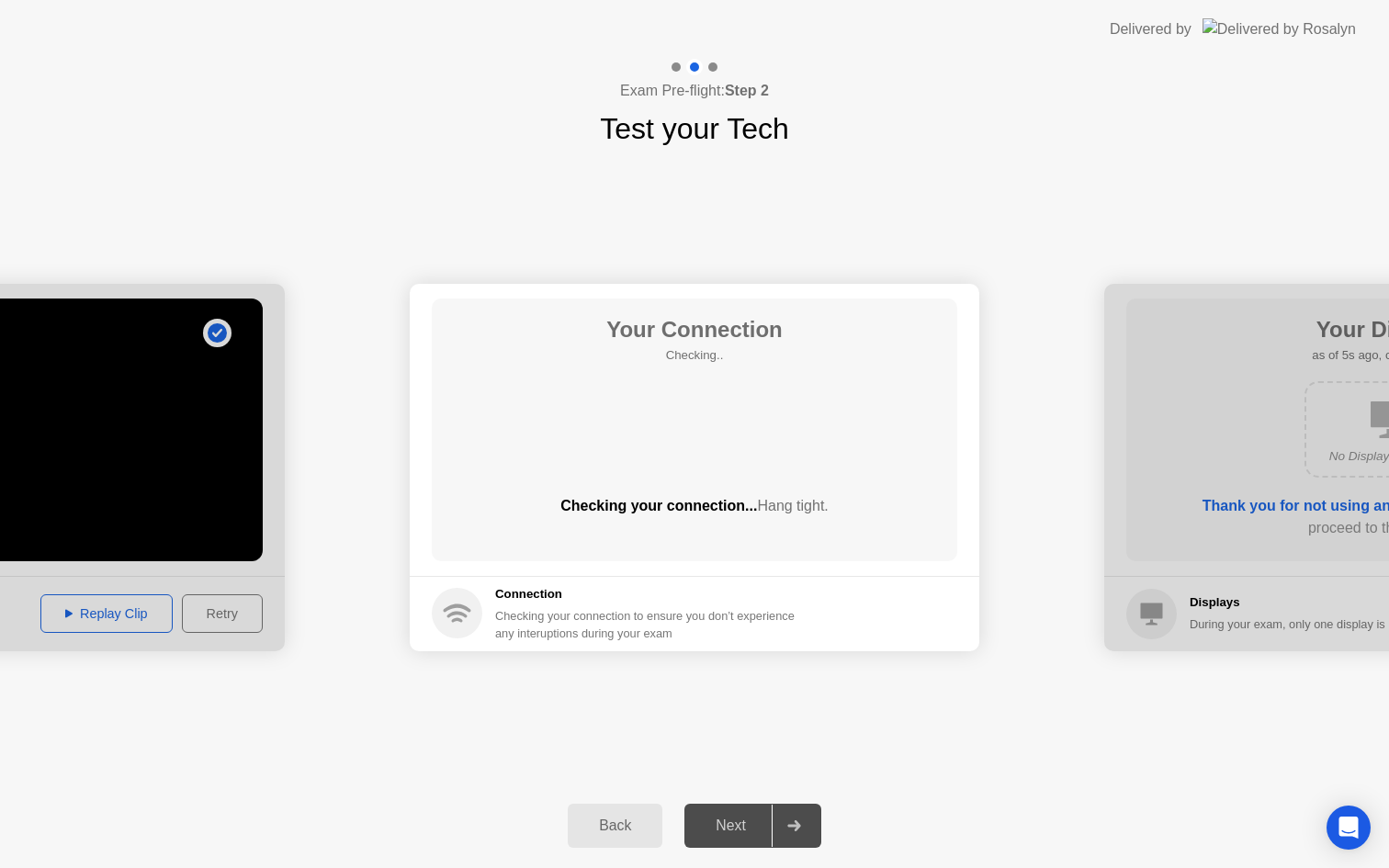
click at [740, 821] on div "Next" at bounding box center [731, 826] width 82 height 17
click at [741, 821] on div "Next" at bounding box center [731, 826] width 82 height 17
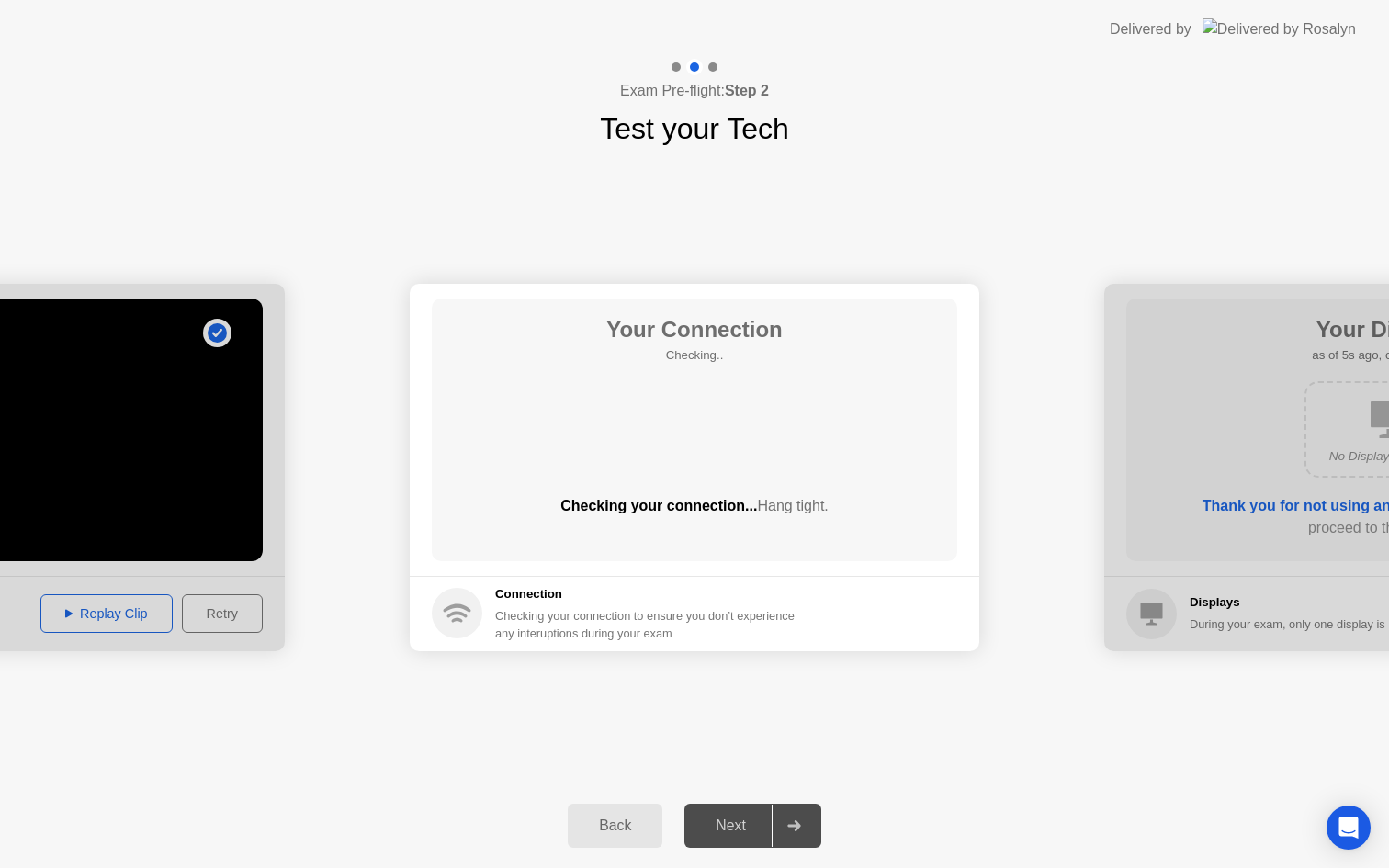
click at [741, 821] on div "Next" at bounding box center [731, 826] width 82 height 17
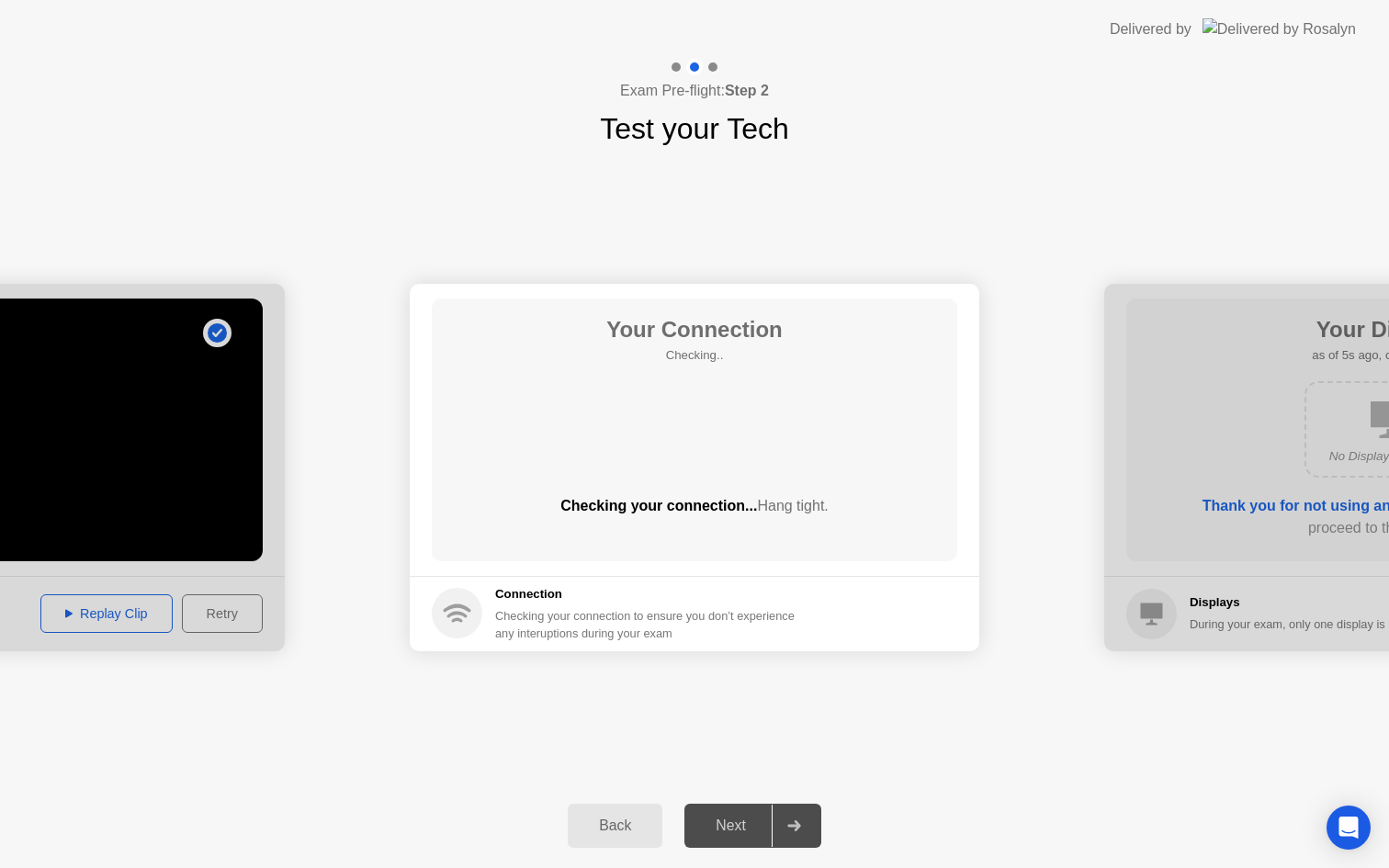
click at [741, 821] on div "Next" at bounding box center [731, 826] width 82 height 17
click at [741, 820] on div "Next" at bounding box center [731, 826] width 82 height 17
click at [742, 820] on div "Next" at bounding box center [731, 826] width 82 height 17
click at [741, 820] on div "Next" at bounding box center [731, 826] width 82 height 17
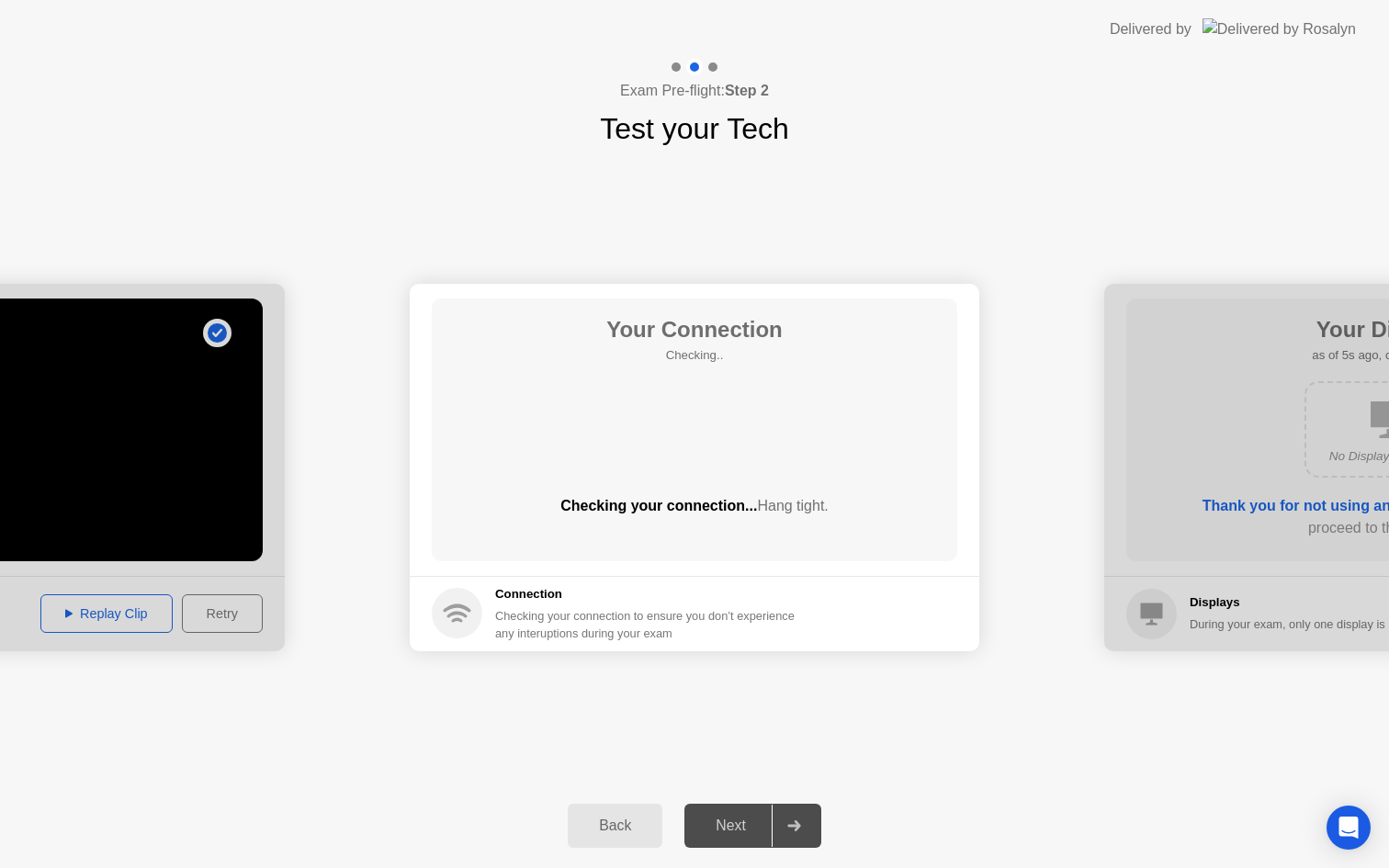
click at [741, 820] on div "Next" at bounding box center [731, 826] width 82 height 17
click at [736, 827] on div "Next" at bounding box center [731, 826] width 82 height 17
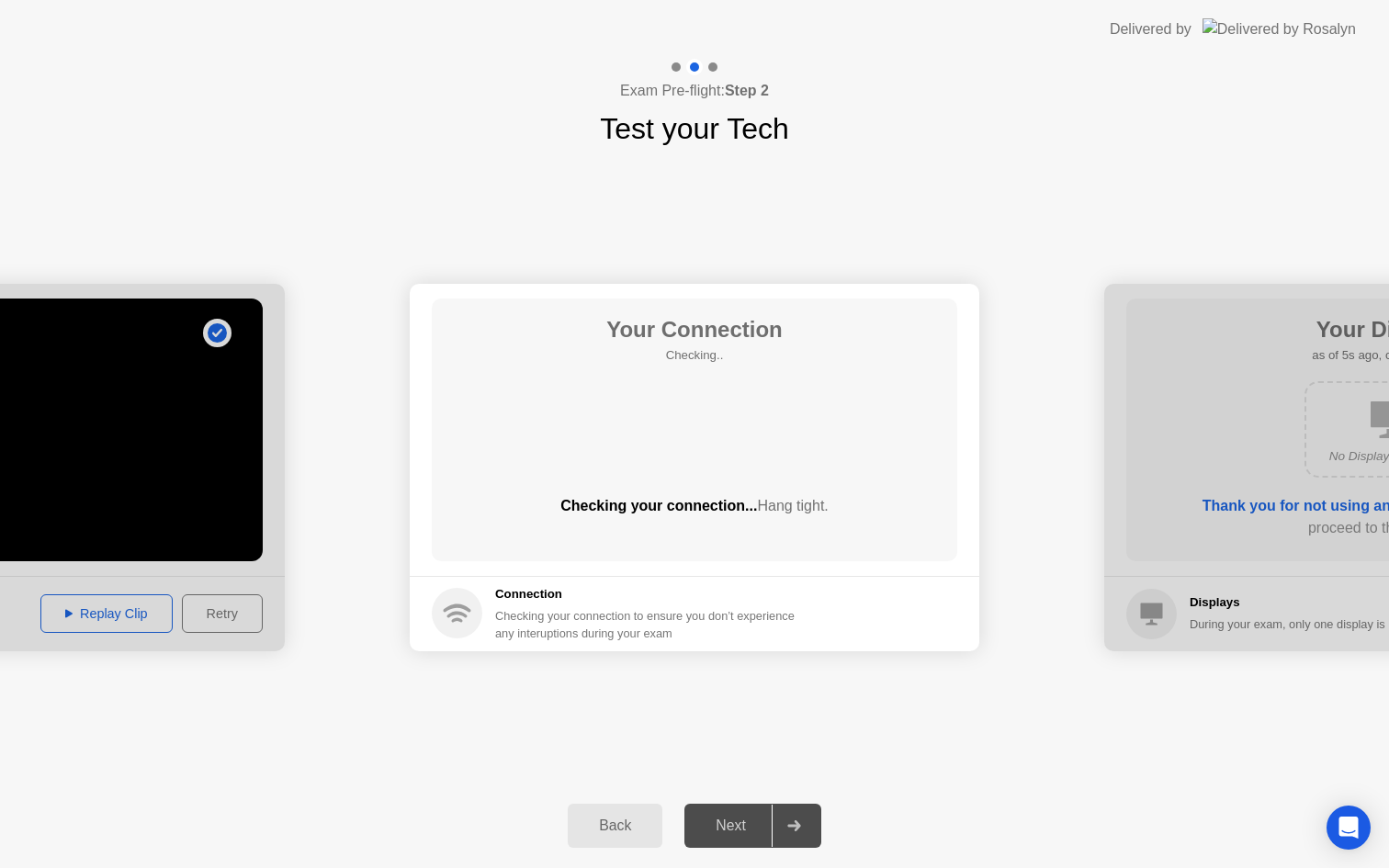
click at [736, 827] on div "Next" at bounding box center [731, 826] width 82 height 17
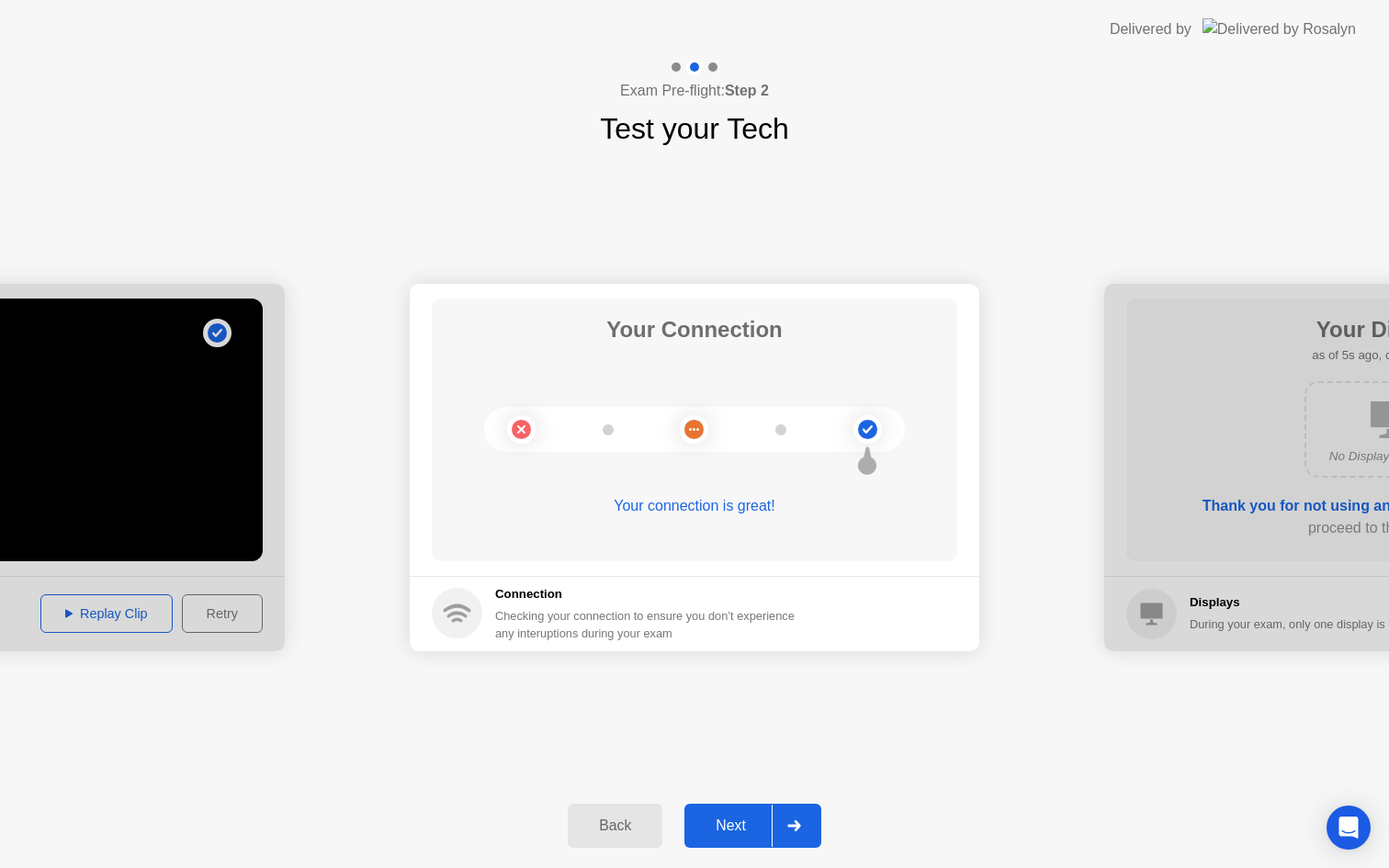
click at [736, 827] on div "Next" at bounding box center [731, 826] width 82 height 17
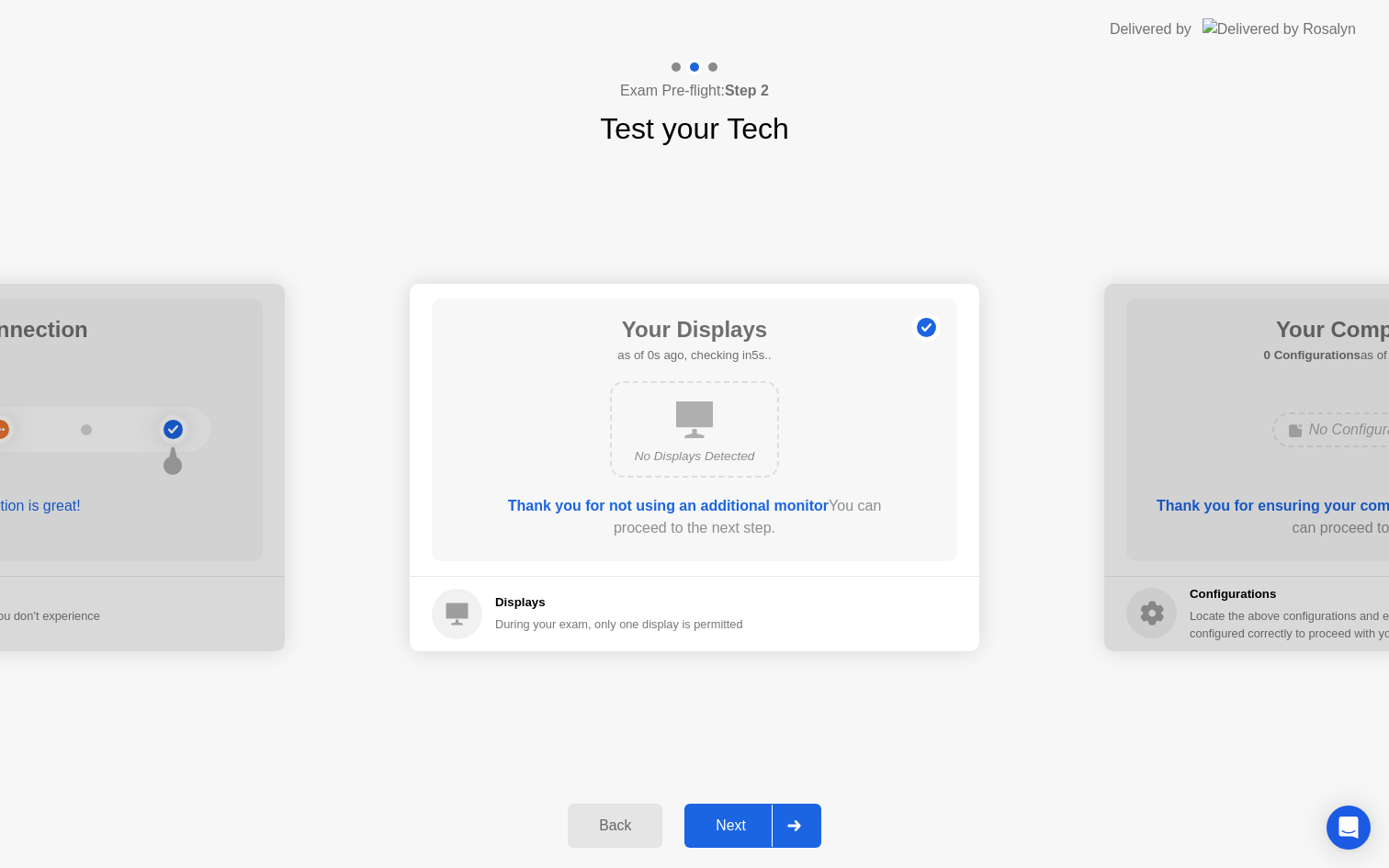
click at [736, 827] on div "Next" at bounding box center [731, 826] width 82 height 17
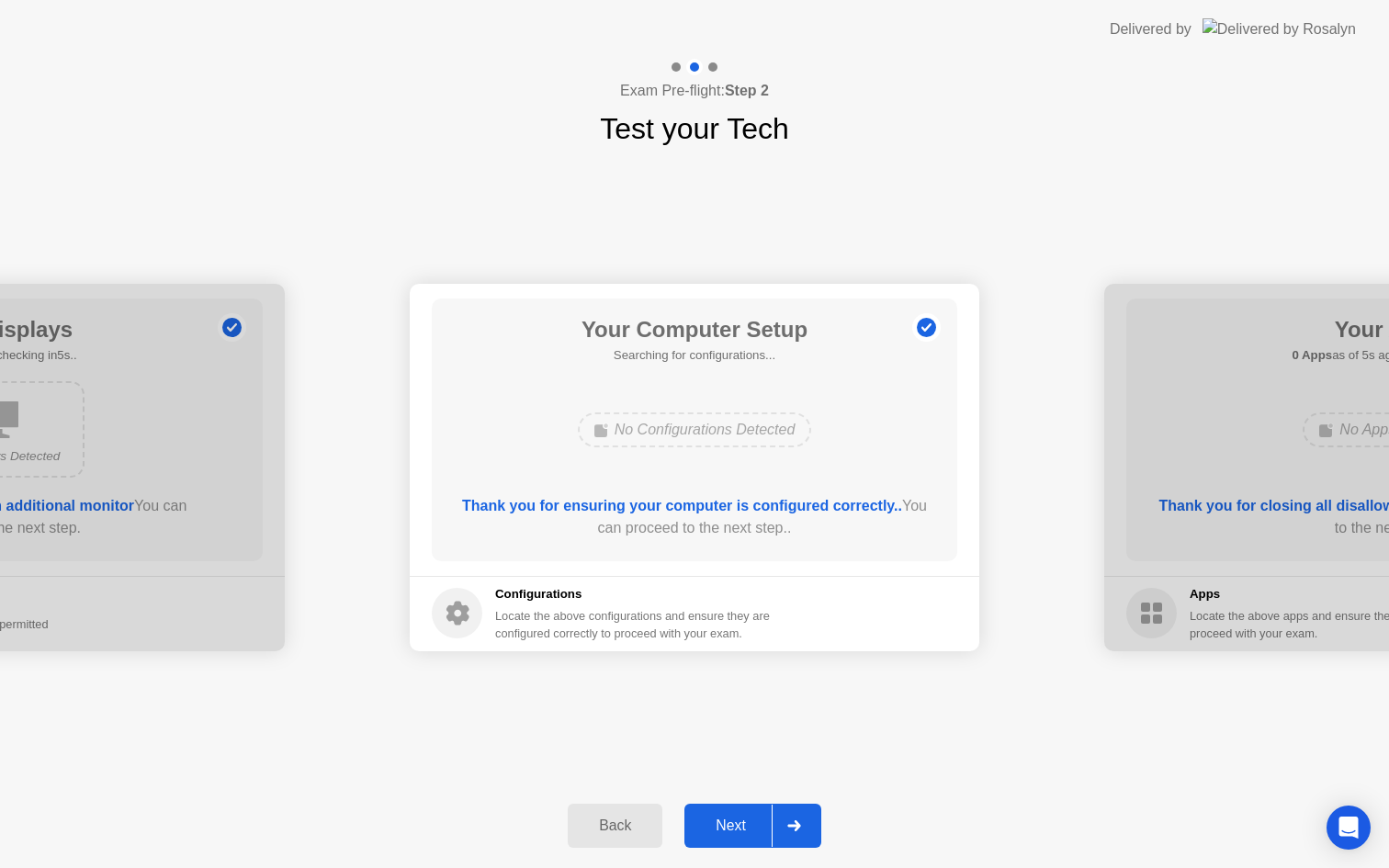
click at [736, 827] on div "Next" at bounding box center [731, 826] width 82 height 17
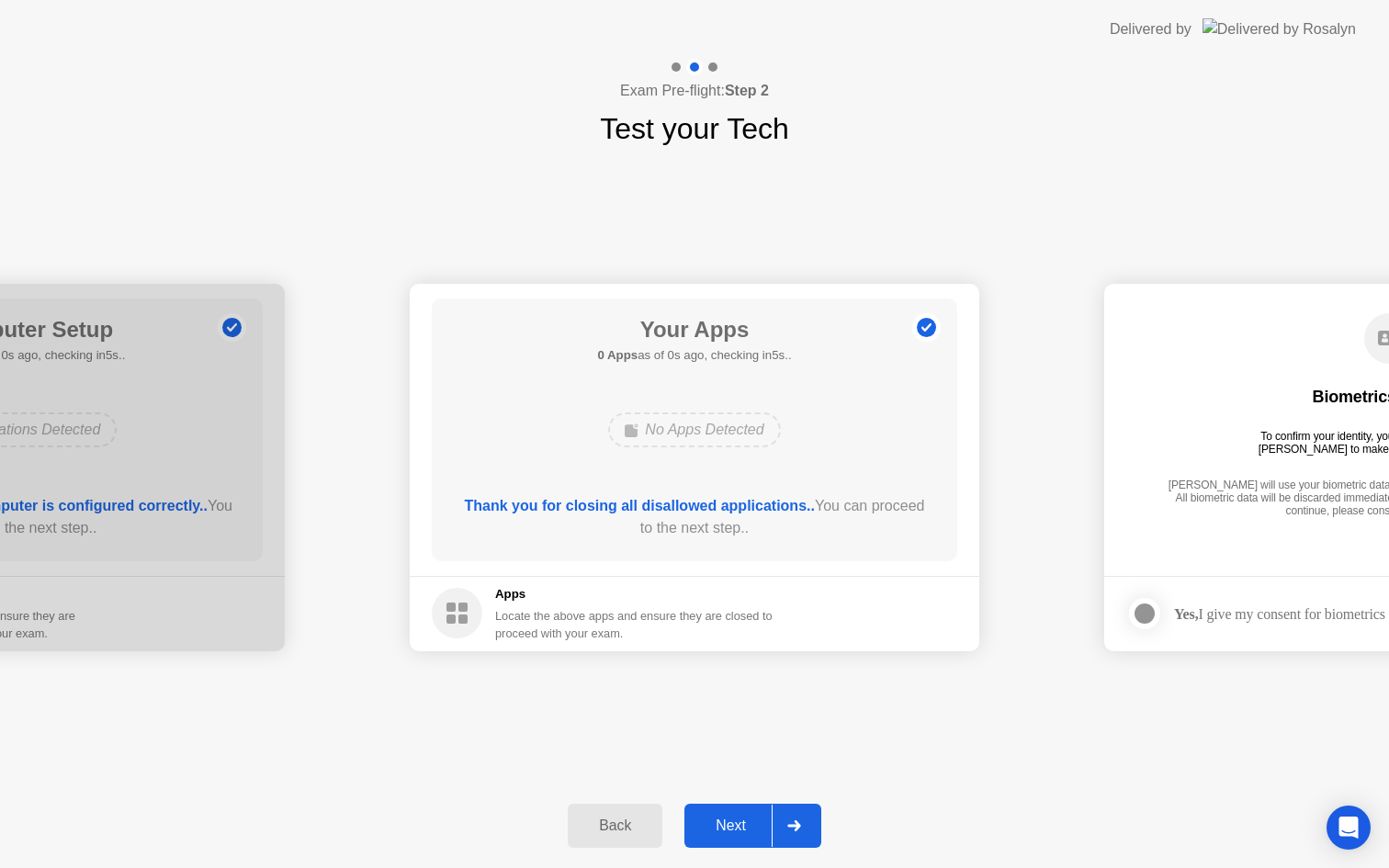
click at [736, 827] on div "Next" at bounding box center [731, 826] width 82 height 17
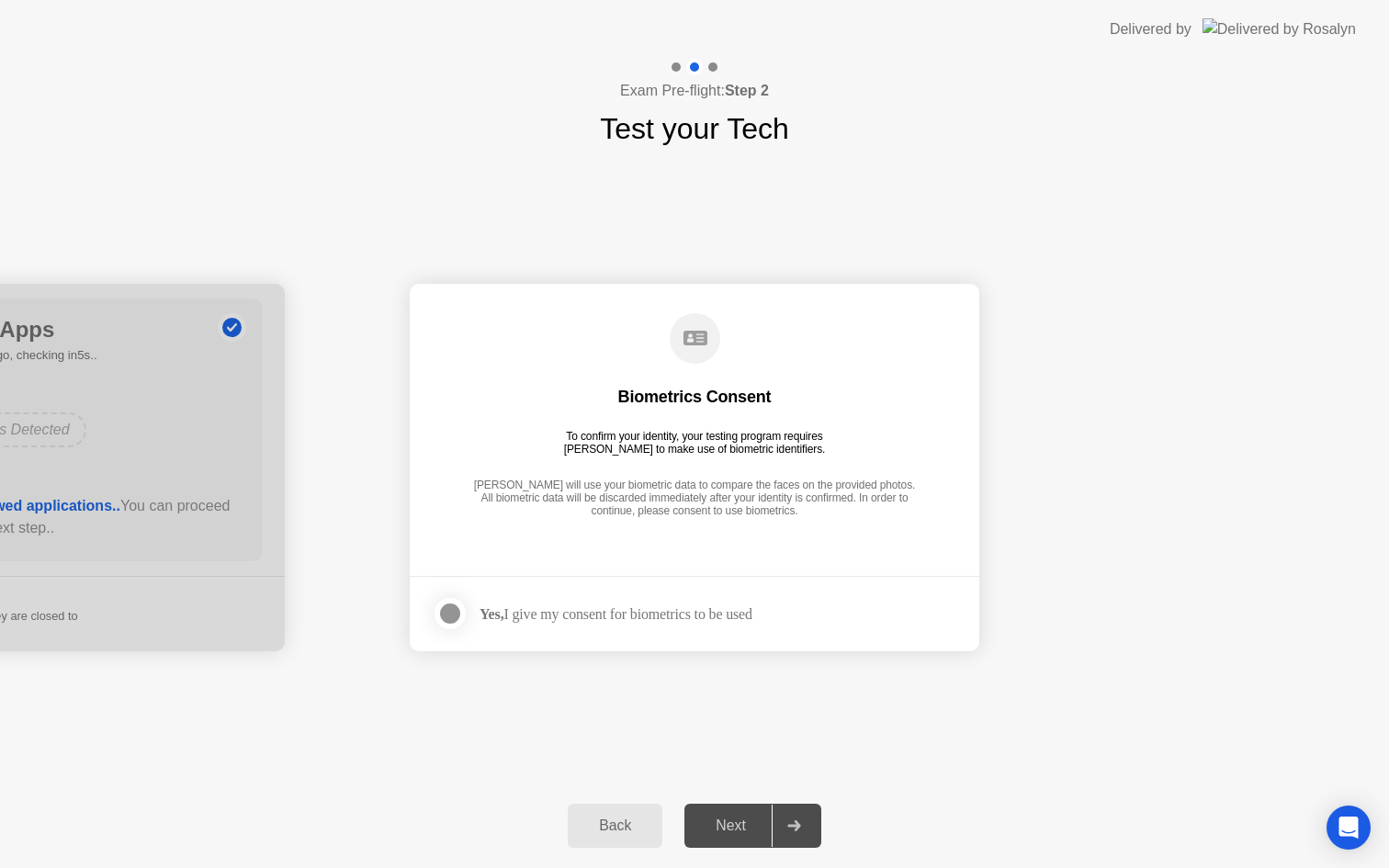
drag, startPoint x: 736, startPoint y: 827, endPoint x: 955, endPoint y: 738, distance: 236.4
click at [968, 735] on div "**********" at bounding box center [694, 463] width 1389 height 809
click at [723, 819] on div "Next" at bounding box center [731, 826] width 82 height 17
drag, startPoint x: 443, startPoint y: 614, endPoint x: 600, endPoint y: 711, distance: 184.5
click at [443, 613] on div at bounding box center [450, 613] width 22 height 22
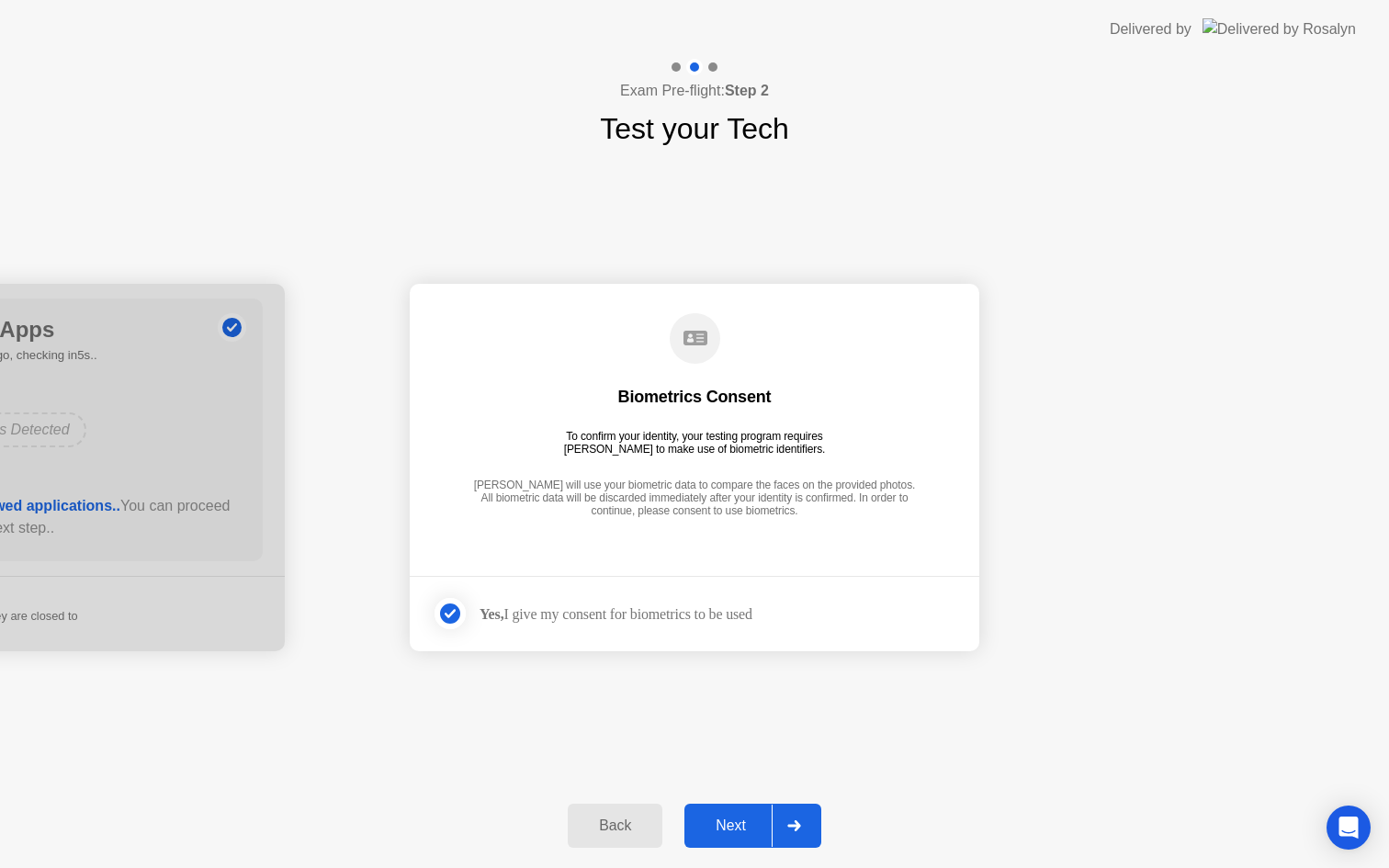
click at [719, 821] on div "Next" at bounding box center [731, 826] width 82 height 17
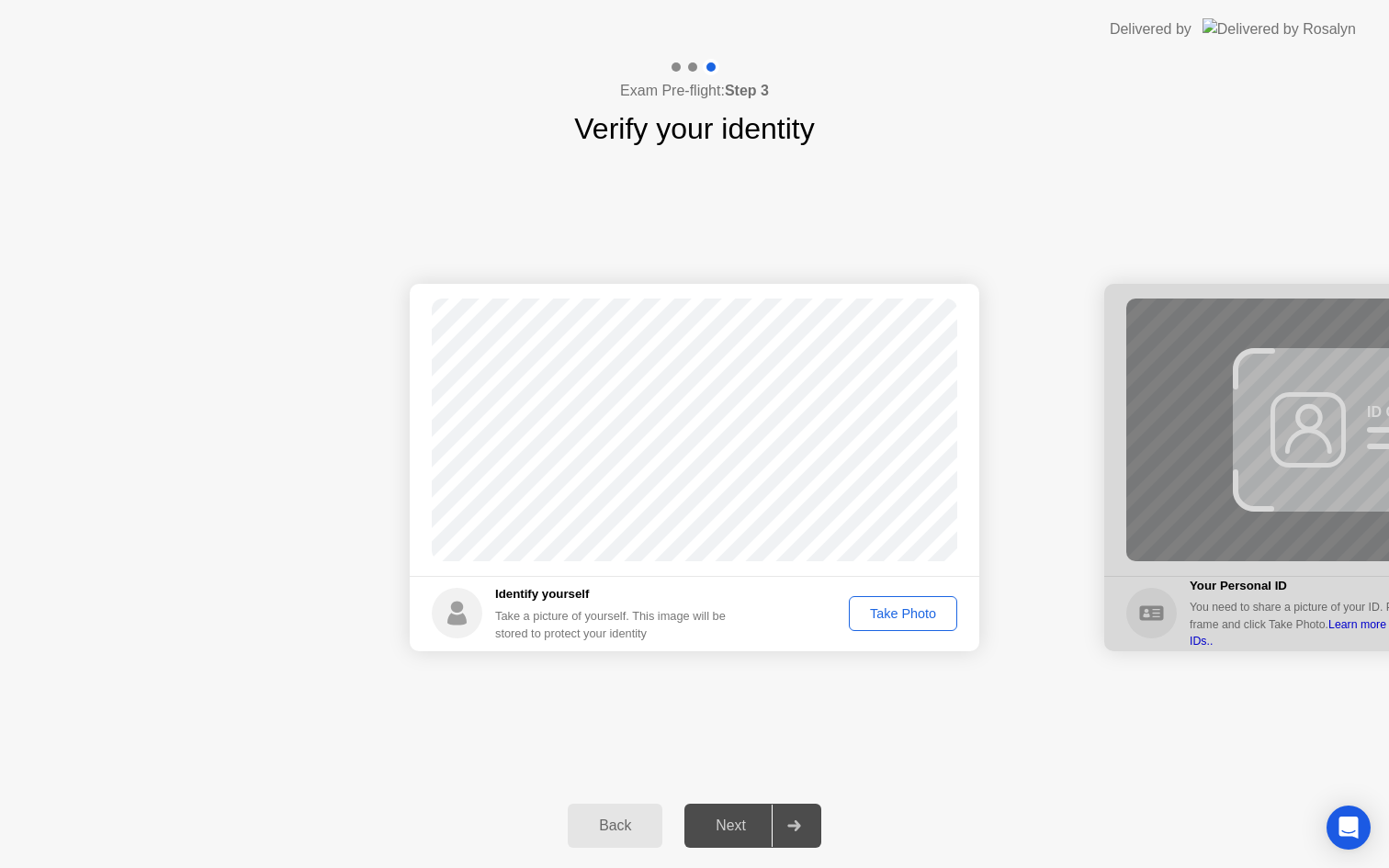
click at [904, 611] on div "Take Photo" at bounding box center [904, 613] width 96 height 15
click at [721, 834] on div "Next" at bounding box center [731, 826] width 82 height 17
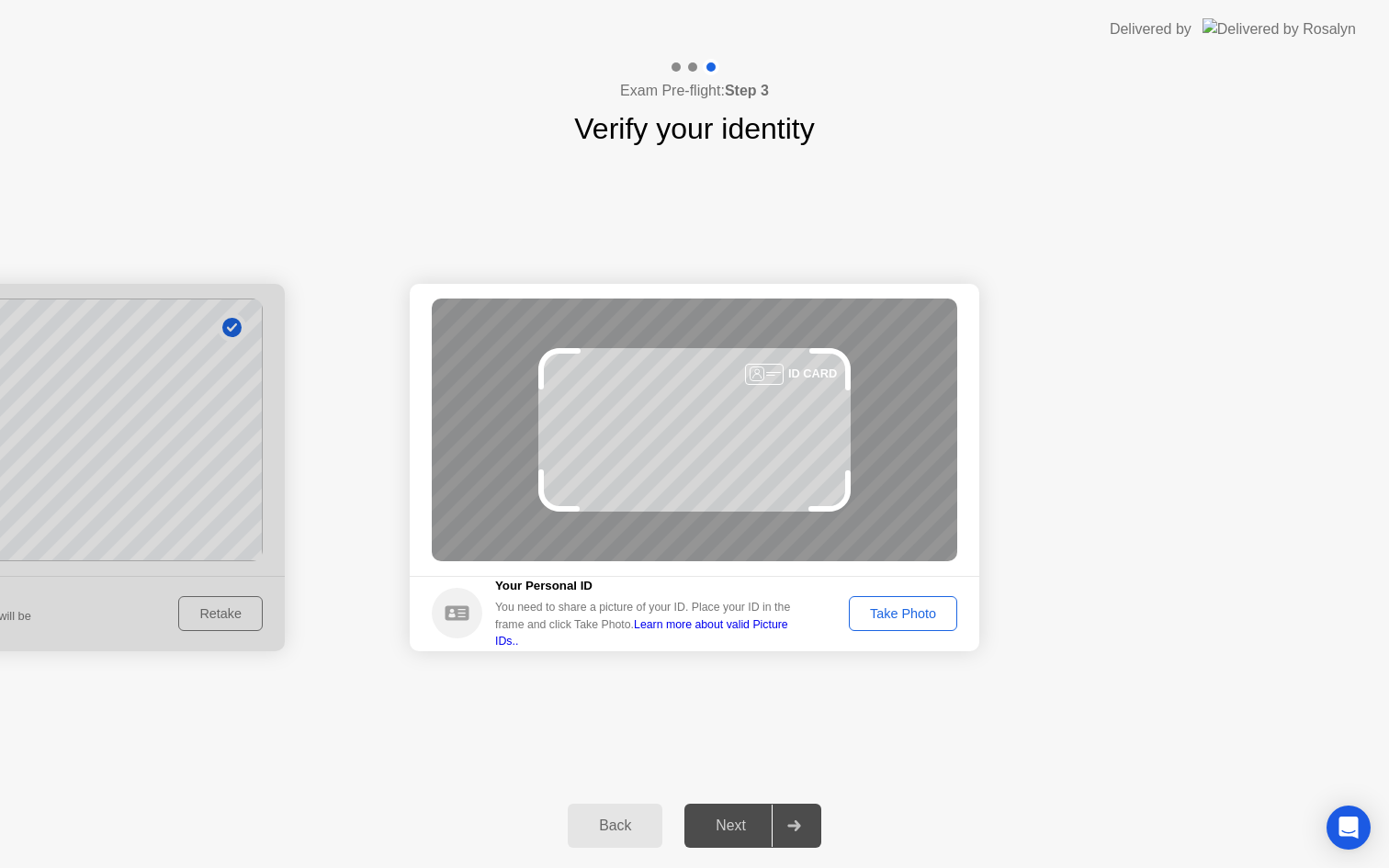
click at [932, 606] on div "Take Photo" at bounding box center [904, 613] width 96 height 15
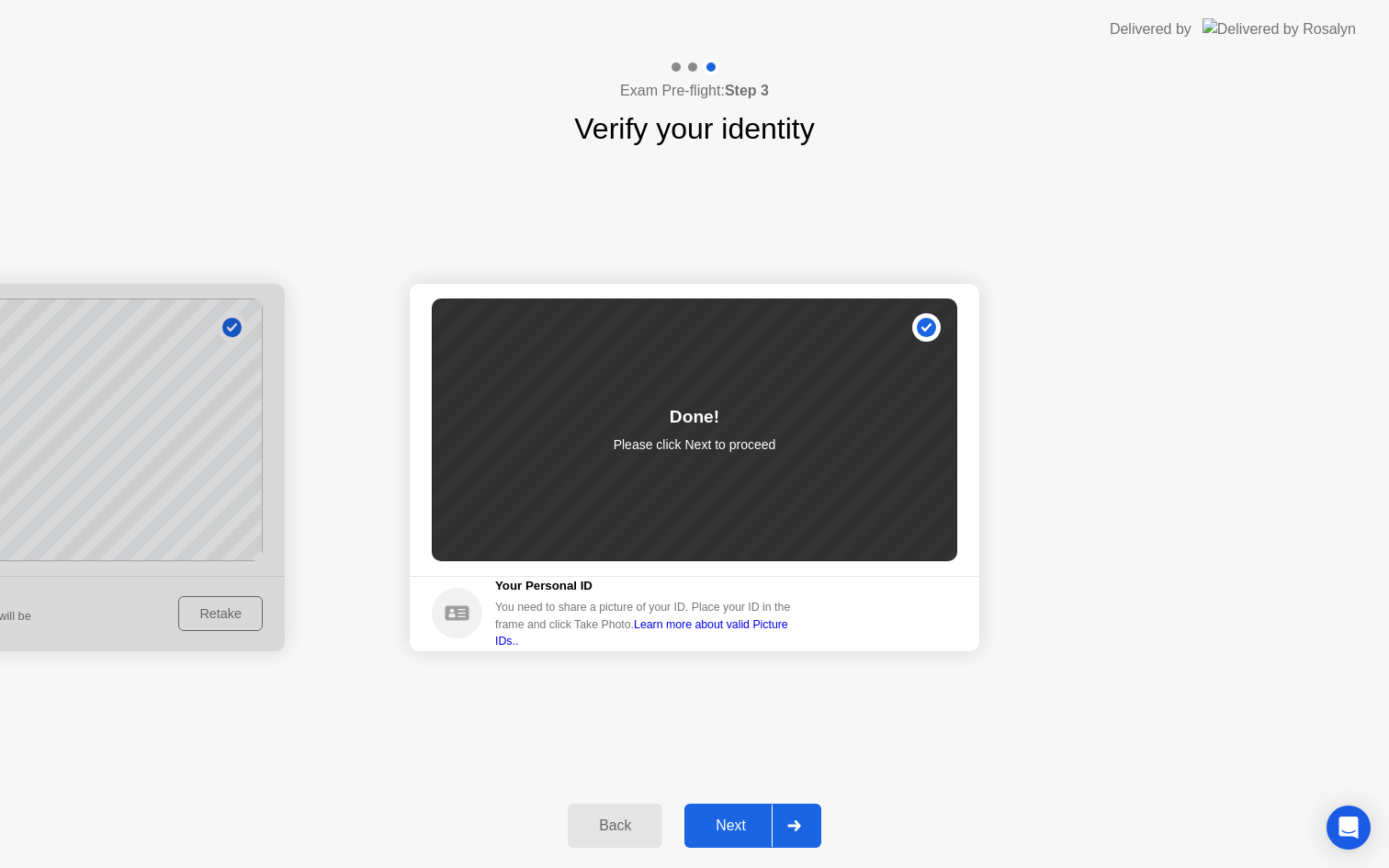
drag, startPoint x: 724, startPoint y: 859, endPoint x: 721, endPoint y: 837, distance: 22.2
click at [724, 857] on div "Back Next" at bounding box center [694, 826] width 1389 height 85
click at [721, 837] on button "Next" at bounding box center [753, 826] width 137 height 44
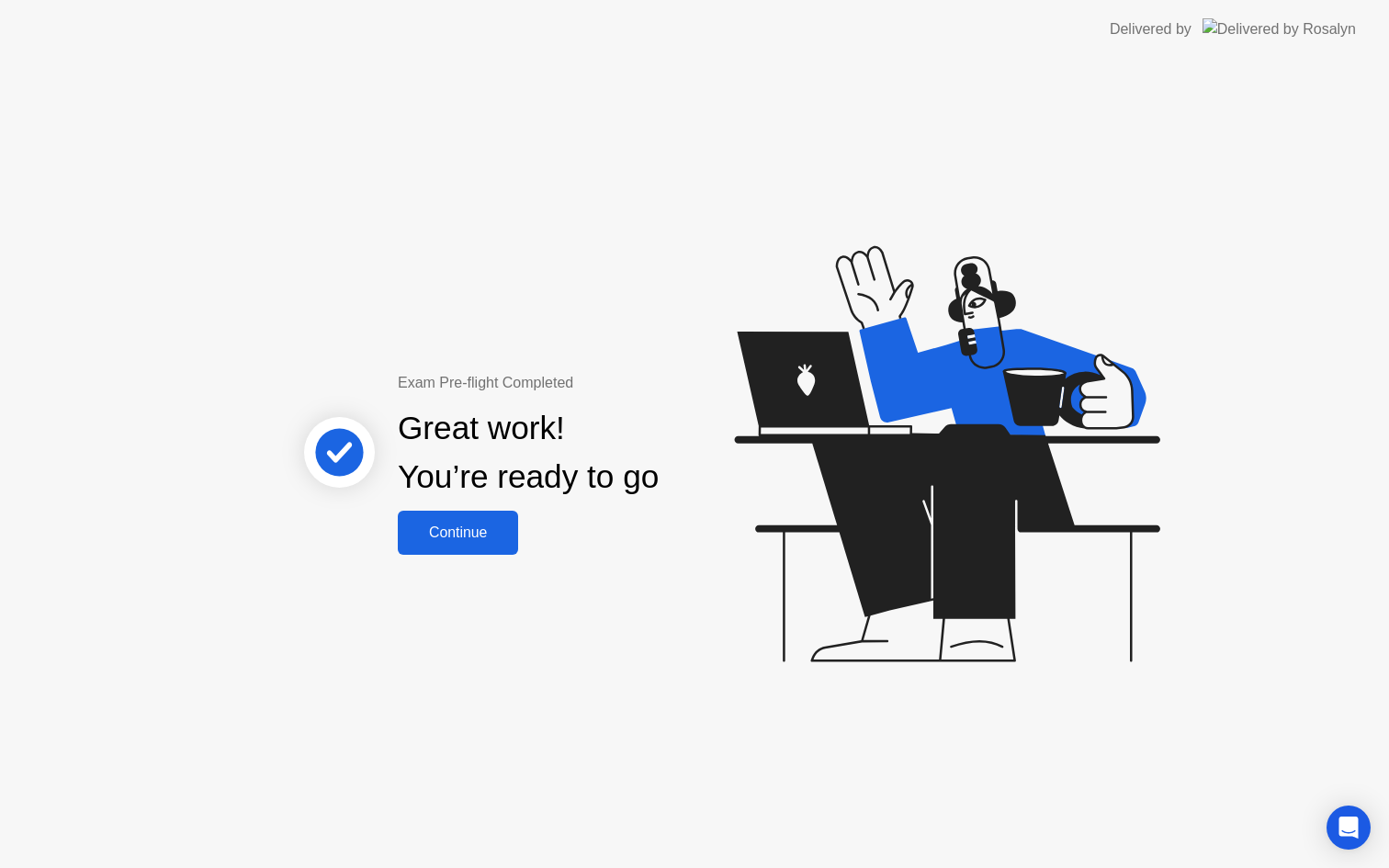
click at [473, 530] on div "Continue" at bounding box center [458, 532] width 109 height 17
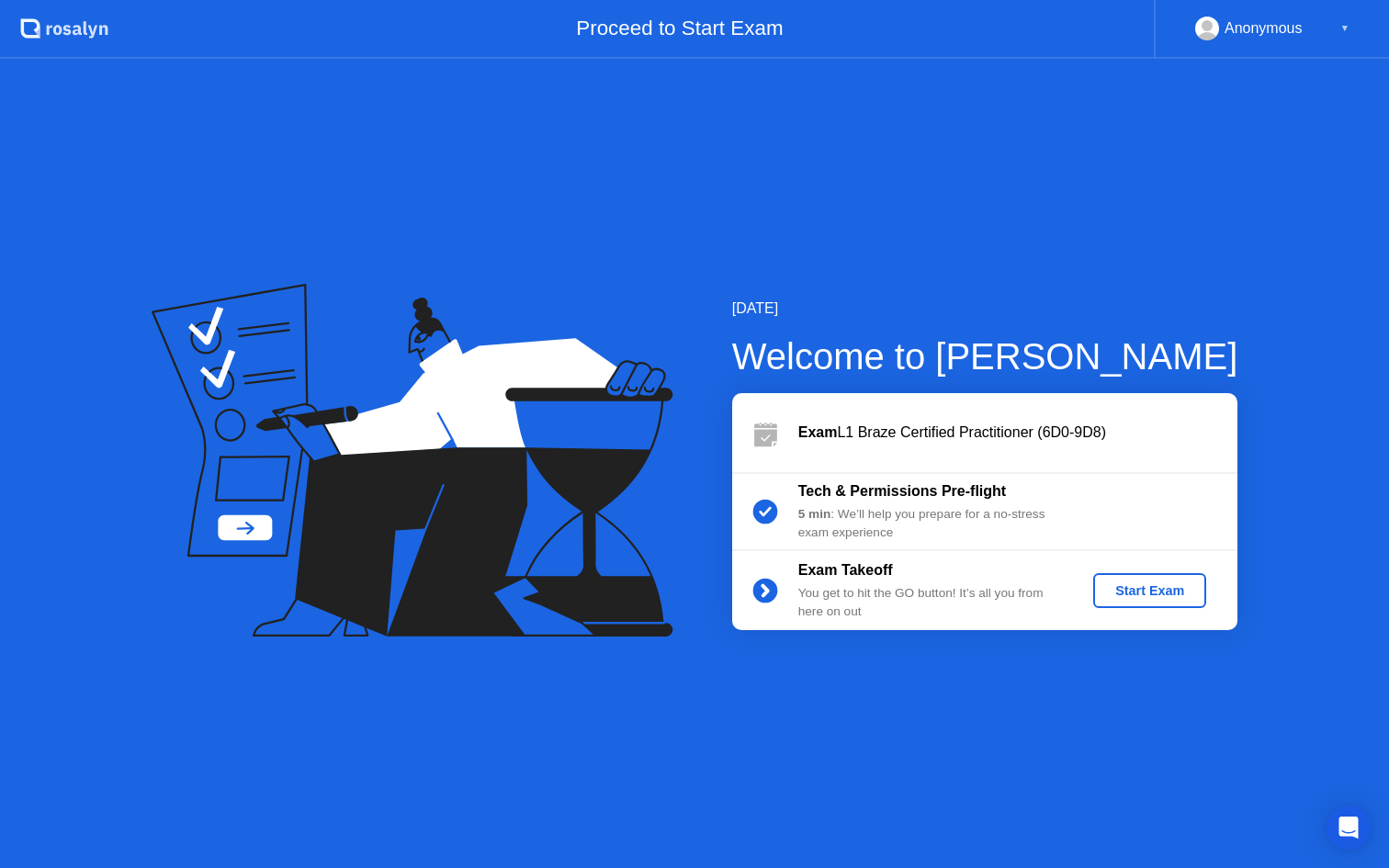
click at [1129, 587] on div "Start Exam" at bounding box center [1150, 590] width 99 height 15
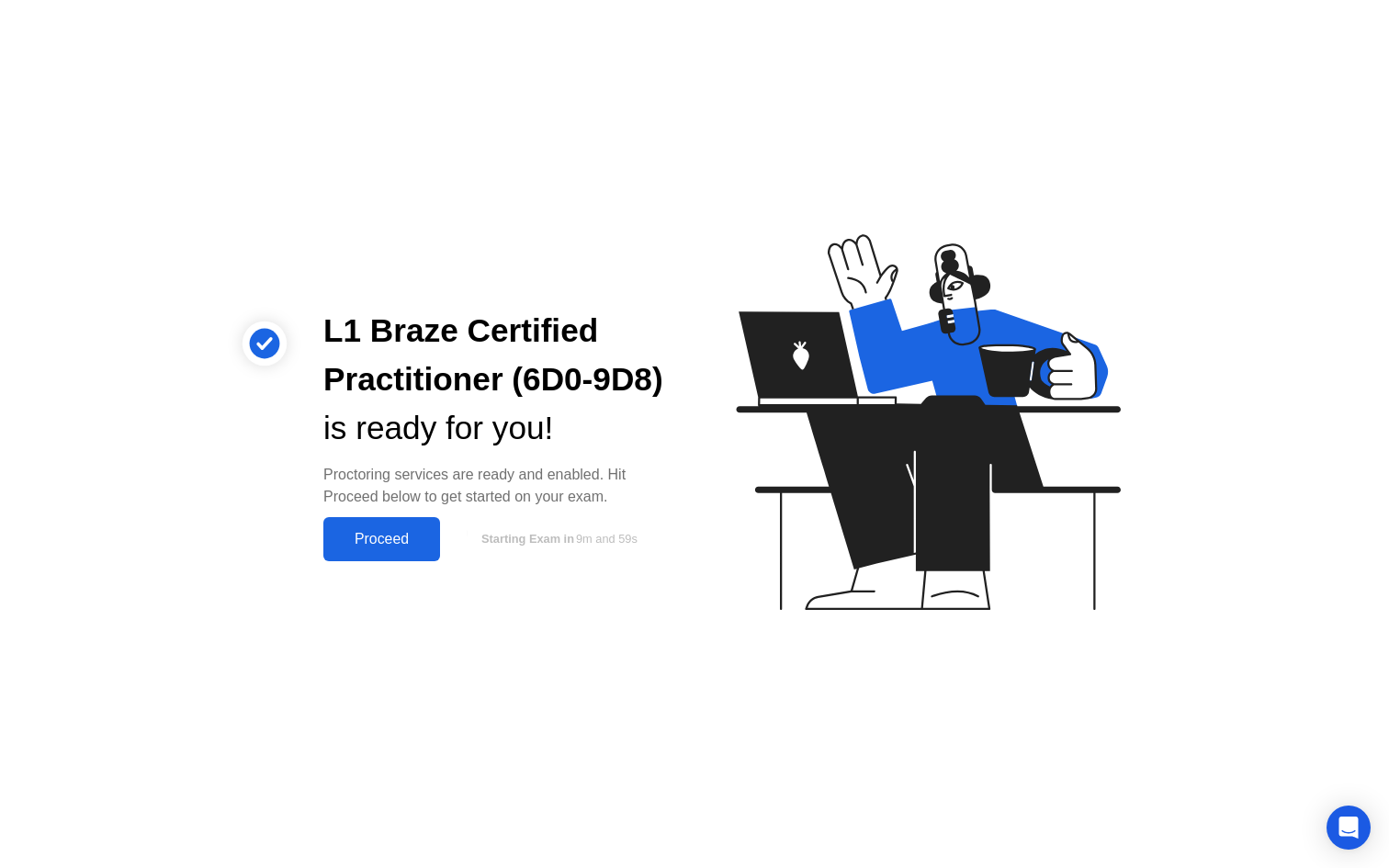
click at [340, 546] on button "Proceed" at bounding box center [381, 539] width 116 height 44
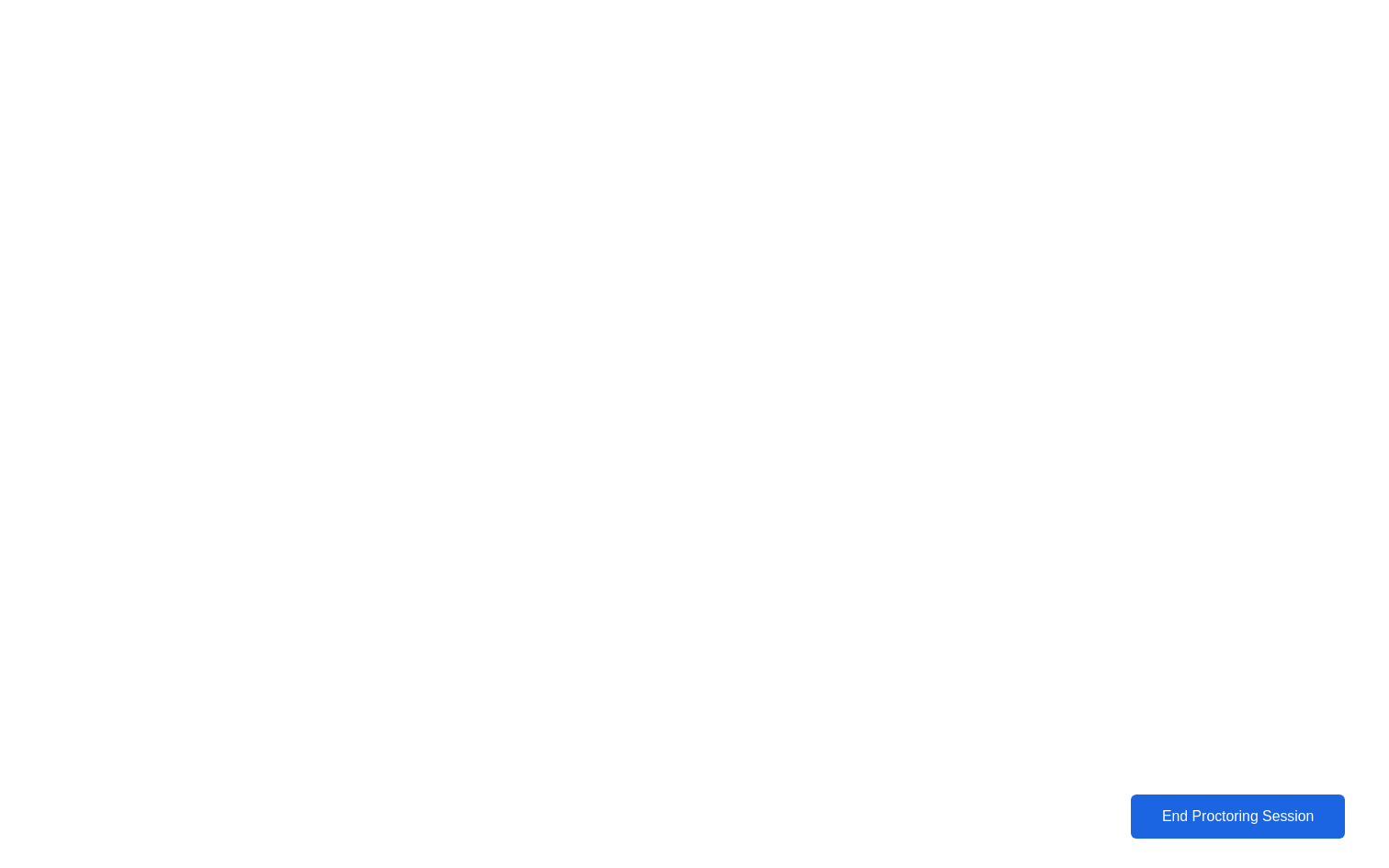
click at [1315, 822] on div "End Proctoring Session" at bounding box center [1238, 816] width 203 height 17
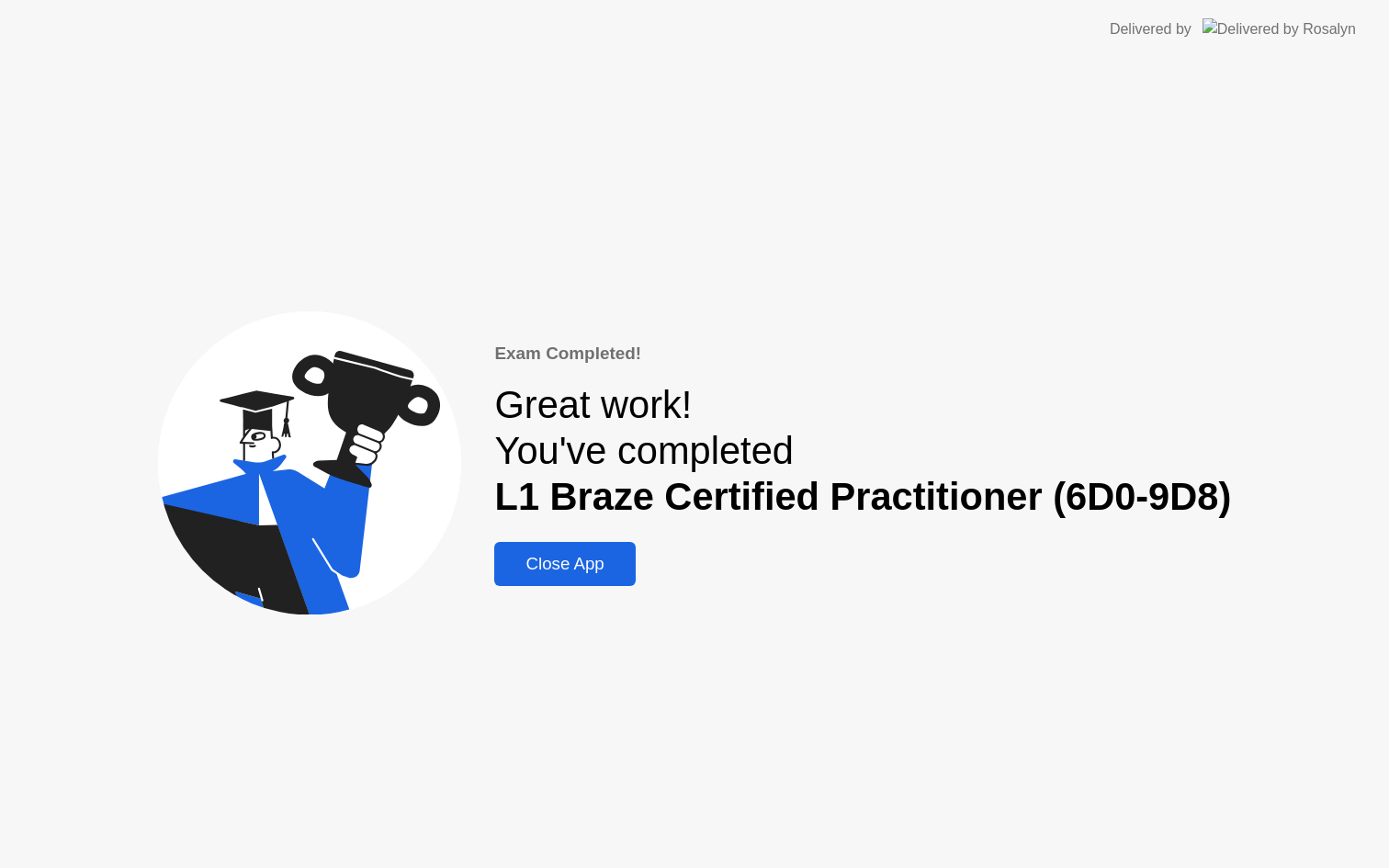
click at [579, 548] on button "Close App" at bounding box center [565, 564] width 140 height 44
